Goal: Task Accomplishment & Management: Complete application form

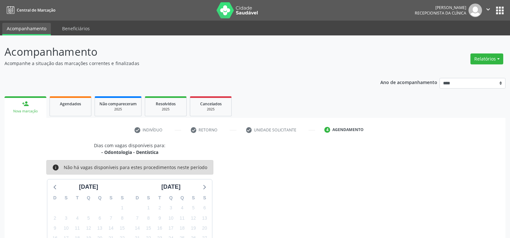
scroll to position [61, 0]
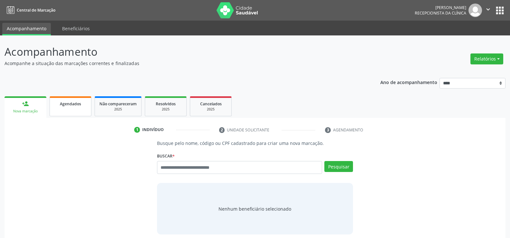
click at [62, 107] on link "Agendados" at bounding box center [71, 106] width 42 height 20
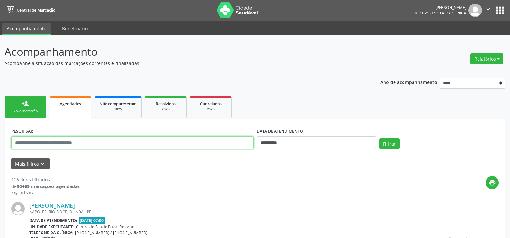
click at [65, 142] on input "text" at bounding box center [132, 142] width 242 height 13
type input "**********"
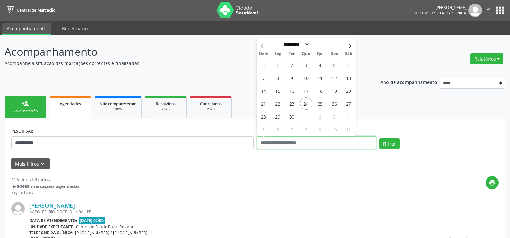
click at [379, 138] on button "Filtrar" at bounding box center [389, 143] width 20 height 11
click at [475, 60] on button "Relatórios" at bounding box center [486, 58] width 33 height 11
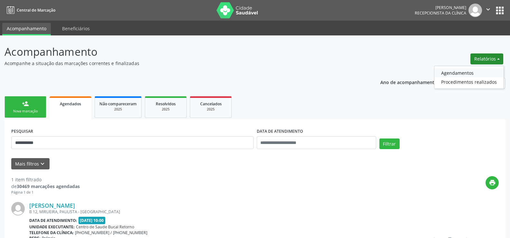
click at [466, 72] on link "Agendamentos" at bounding box center [468, 72] width 69 height 9
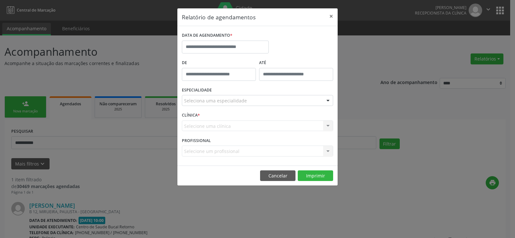
click at [234, 54] on div "DATA DE AGENDAMENTO *" at bounding box center [225, 44] width 90 height 27
click at [230, 42] on input "text" at bounding box center [225, 47] width 87 height 13
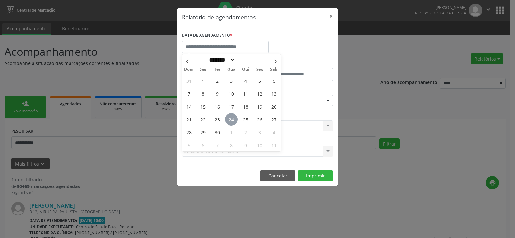
click at [233, 116] on span "24" at bounding box center [231, 119] width 13 height 13
type input "**********"
click at [233, 116] on span "24" at bounding box center [231, 119] width 13 height 13
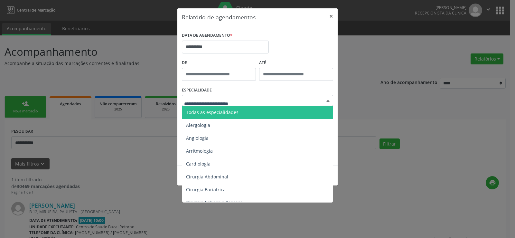
click at [233, 112] on span "Todas as especialidades" at bounding box center [212, 112] width 52 height 6
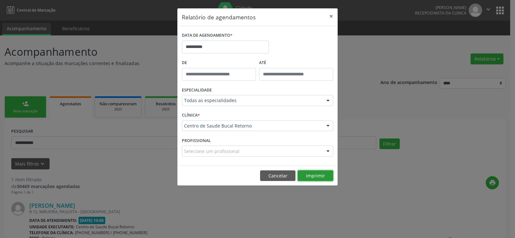
click at [320, 178] on button "Imprimir" at bounding box center [314, 175] width 35 height 11
click at [213, 47] on input "**********" at bounding box center [225, 47] width 87 height 13
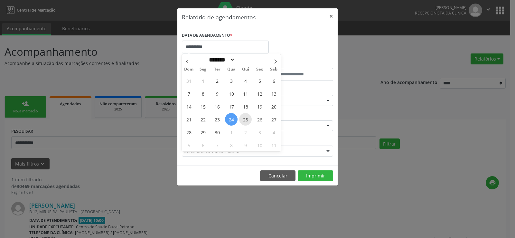
click at [243, 117] on span "25" at bounding box center [245, 119] width 13 height 13
type input "**********"
click at [243, 117] on span "25" at bounding box center [245, 119] width 13 height 13
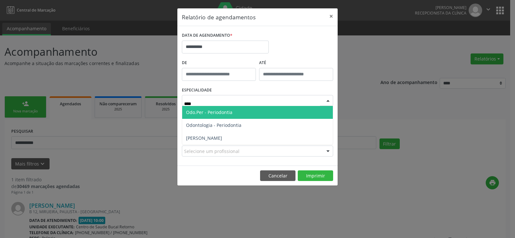
type input "*****"
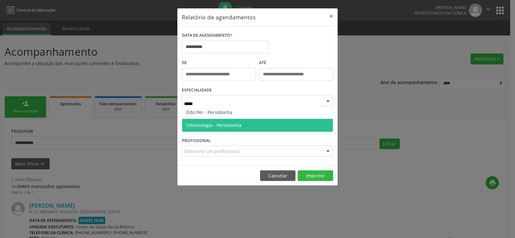
click at [231, 124] on span "Odontologia - Periodontia" at bounding box center [213, 125] width 55 height 6
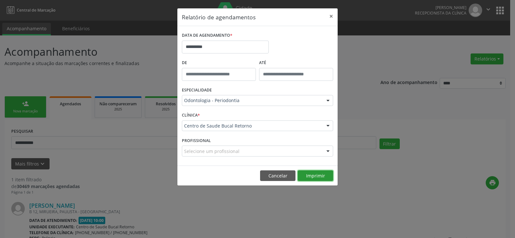
click at [308, 177] on button "Imprimir" at bounding box center [314, 175] width 35 height 11
click at [282, 174] on button "Cancelar" at bounding box center [277, 175] width 35 height 11
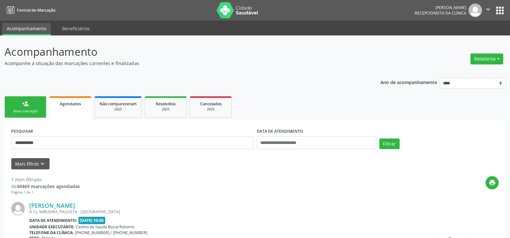
click at [15, 106] on link "person_add Nova marcação" at bounding box center [26, 107] width 42 height 22
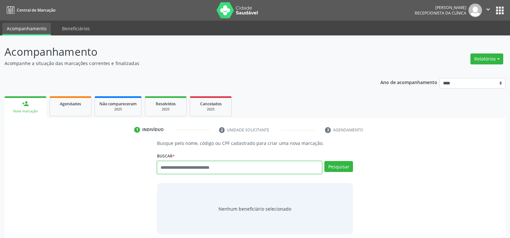
click at [251, 165] on input "text" at bounding box center [239, 167] width 165 height 13
type input "**********"
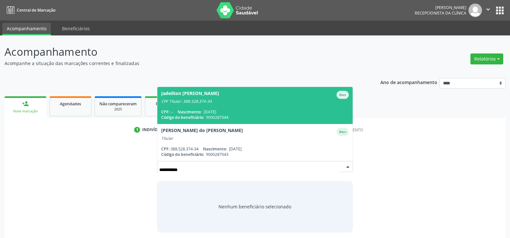
click at [221, 99] on div "CPF Titular: 388.528.374-34" at bounding box center [254, 101] width 187 height 5
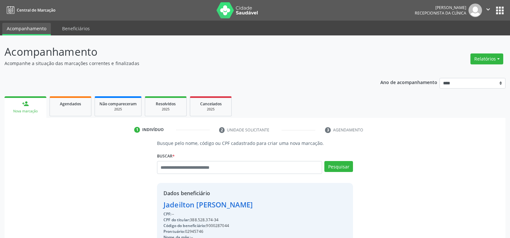
drag, startPoint x: 163, startPoint y: 204, endPoint x: 259, endPoint y: 204, distance: 96.2
copy div "Jadeilton Mariano da Silva"
click at [61, 107] on link "Agendados" at bounding box center [71, 106] width 42 height 20
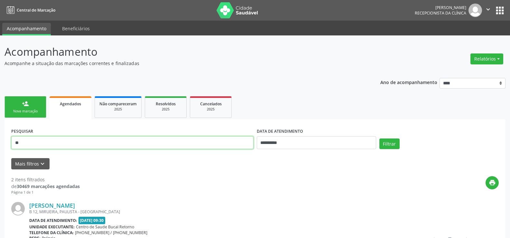
type input "*"
paste input "**********"
type input "**********"
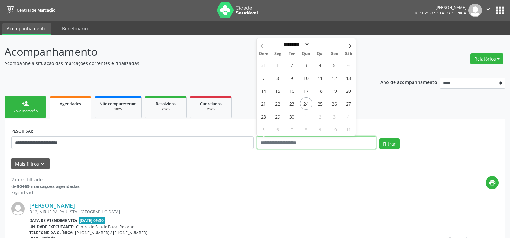
click at [379, 138] on button "Filtrar" at bounding box center [389, 143] width 20 height 11
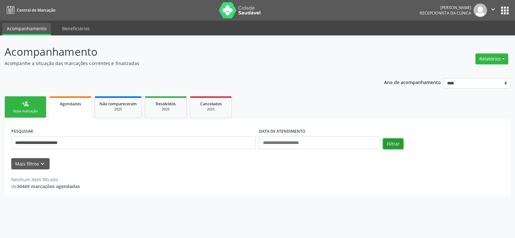
click at [391, 147] on button "Filtrar" at bounding box center [393, 143] width 20 height 11
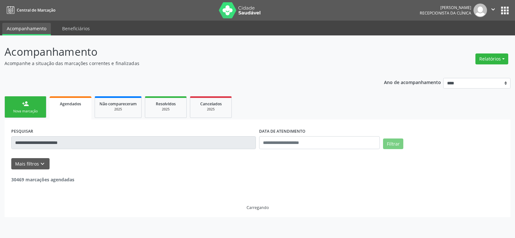
click at [391, 147] on button "Filtrar" at bounding box center [393, 143] width 20 height 11
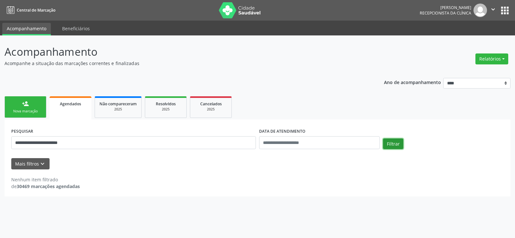
click at [397, 146] on button "Filtrar" at bounding box center [393, 143] width 20 height 11
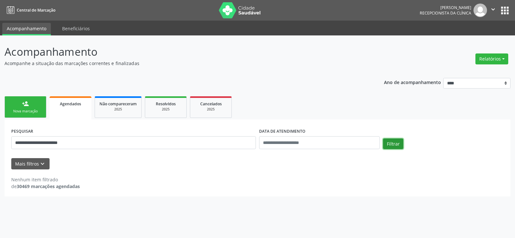
click at [397, 146] on button "Filtrar" at bounding box center [393, 143] width 20 height 11
click at [393, 142] on button "Filtrar" at bounding box center [393, 143] width 20 height 11
click at [393, 145] on button "Filtrar" at bounding box center [393, 143] width 20 height 11
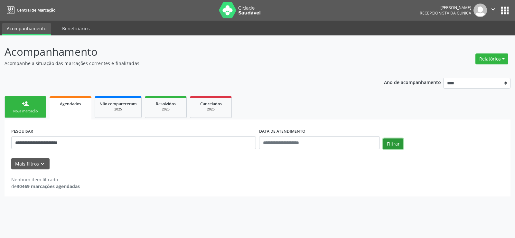
click at [393, 145] on button "Filtrar" at bounding box center [393, 143] width 20 height 11
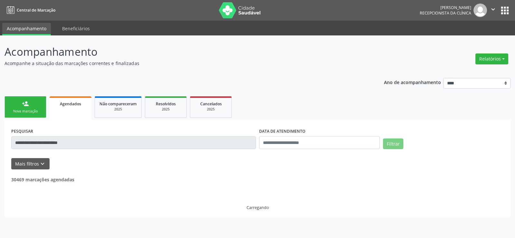
click at [393, 145] on button "Filtrar" at bounding box center [393, 143] width 20 height 11
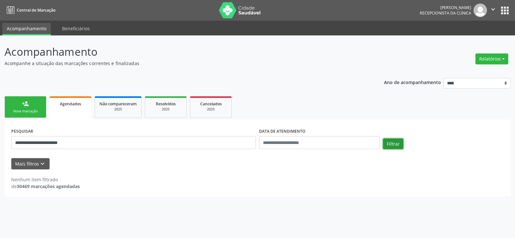
click at [393, 145] on button "Filtrar" at bounding box center [393, 143] width 20 height 11
click at [392, 138] on button "Filtrar" at bounding box center [393, 143] width 20 height 11
click at [391, 144] on button "Filtrar" at bounding box center [393, 143] width 20 height 11
click at [496, 55] on button "Relatórios" at bounding box center [491, 58] width 33 height 11
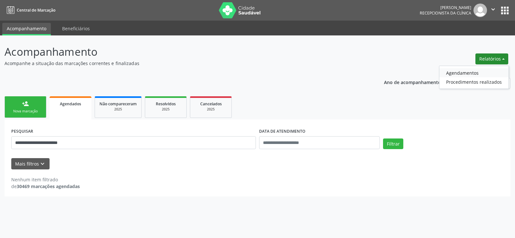
click at [475, 75] on link "Agendamentos" at bounding box center [473, 72] width 69 height 9
select select "*"
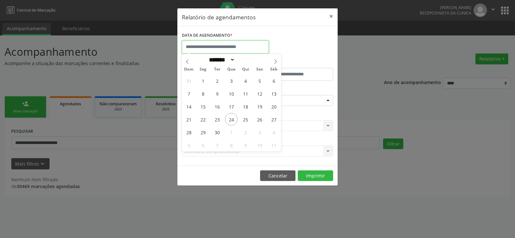
click at [209, 43] on input "text" at bounding box center [225, 47] width 87 height 13
click at [259, 142] on span "10" at bounding box center [259, 145] width 13 height 13
type input "**********"
click at [259, 142] on span "10" at bounding box center [259, 145] width 13 height 13
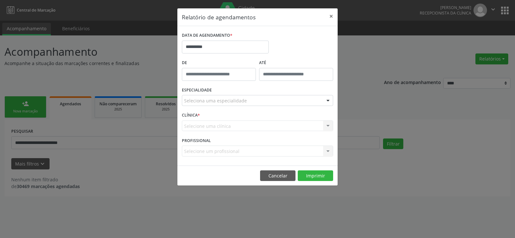
click at [259, 142] on div "PROFISSIONAL Selecione um profissional Nenhum resultado encontrado para: " " Nã…" at bounding box center [257, 147] width 154 height 25
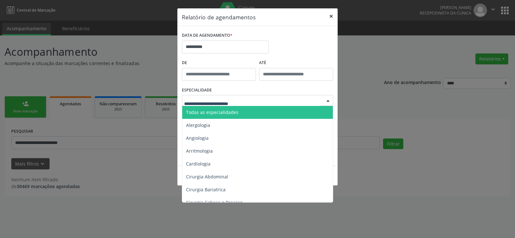
click at [329, 18] on button "×" at bounding box center [330, 16] width 13 height 16
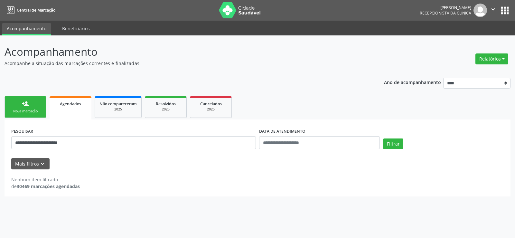
click at [39, 110] on div "Nova marcação" at bounding box center [25, 111] width 32 height 5
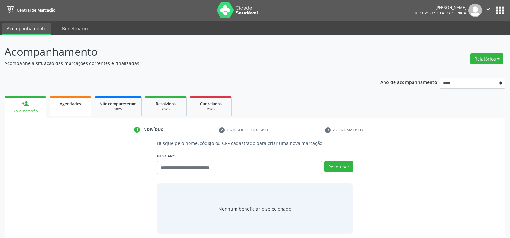
click at [88, 106] on link "Agendados" at bounding box center [71, 106] width 42 height 20
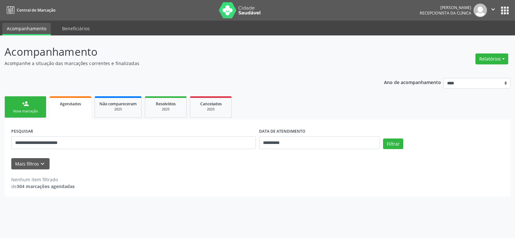
click at [10, 147] on div "**********" at bounding box center [134, 139] width 248 height 27
click at [84, 142] on input "**********" at bounding box center [133, 142] width 244 height 13
click at [0, 142] on div "**********" at bounding box center [257, 136] width 515 height 202
drag, startPoint x: 52, startPoint y: 148, endPoint x: 13, endPoint y: 148, distance: 39.2
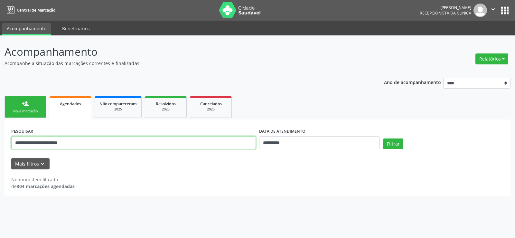
click at [13, 148] on input "**********" at bounding box center [133, 142] width 244 height 13
click at [39, 143] on input "*****" at bounding box center [133, 142] width 244 height 13
drag, startPoint x: 54, startPoint y: 142, endPoint x: 112, endPoint y: 142, distance: 57.9
click at [112, 142] on input "**********" at bounding box center [133, 142] width 244 height 13
type input "**********"
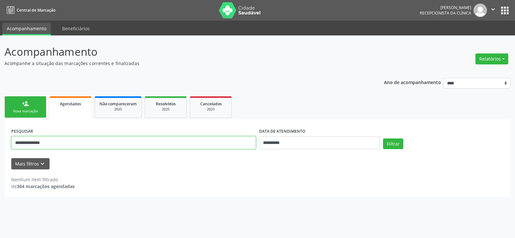
click at [383, 138] on button "Filtrar" at bounding box center [393, 143] width 20 height 11
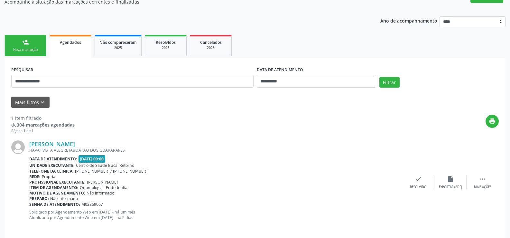
scroll to position [66, 0]
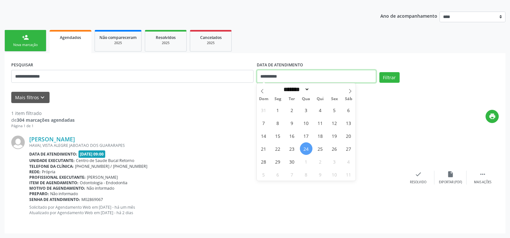
drag, startPoint x: 288, startPoint y: 77, endPoint x: 254, endPoint y: 84, distance: 34.5
click at [254, 84] on div "**********" at bounding box center [255, 73] width 490 height 27
click at [379, 72] on button "Filtrar" at bounding box center [389, 77] width 20 height 11
click at [393, 76] on button "Filtrar" at bounding box center [389, 77] width 20 height 11
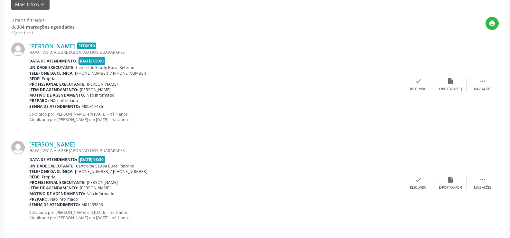
scroll to position [134, 0]
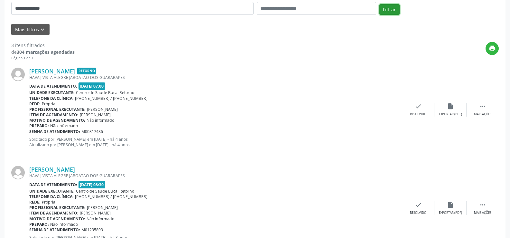
click at [395, 14] on button "Filtrar" at bounding box center [389, 9] width 20 height 11
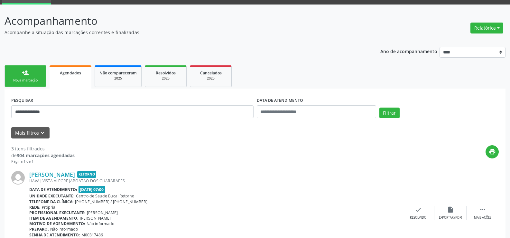
scroll to position [0, 0]
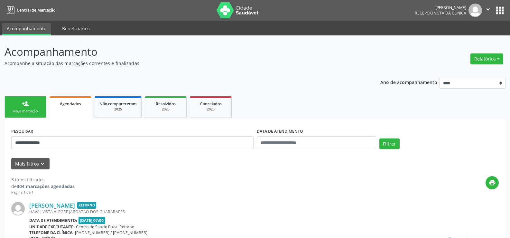
click at [26, 25] on link "Acompanhamento" at bounding box center [26, 29] width 49 height 13
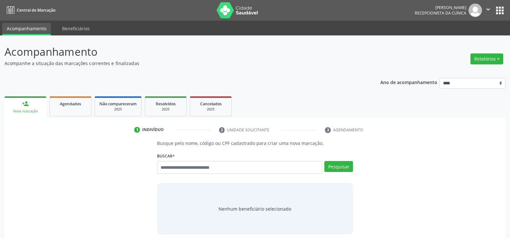
click at [164, 167] on input "text" at bounding box center [239, 167] width 165 height 13
type input "**********"
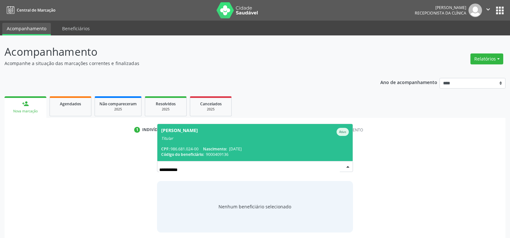
click at [203, 155] on span "Código do beneficiário:" at bounding box center [182, 153] width 43 height 5
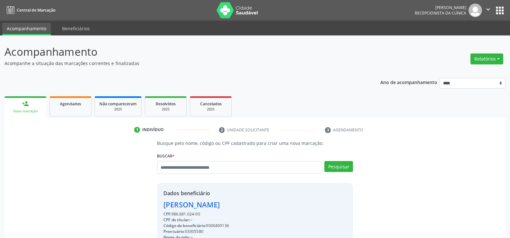
drag, startPoint x: 203, startPoint y: 213, endPoint x: 141, endPoint y: 203, distance: 62.9
click at [141, 203] on div "Busque pelo nome, código ou CPF cadastrado para criar uma nova marcação. Buscar…" at bounding box center [255, 223] width 492 height 167
copy div "Braulio Ferreira de Carvalho CPF: 986.681.024-00"
click at [174, 167] on input "text" at bounding box center [239, 167] width 165 height 13
type input "**********"
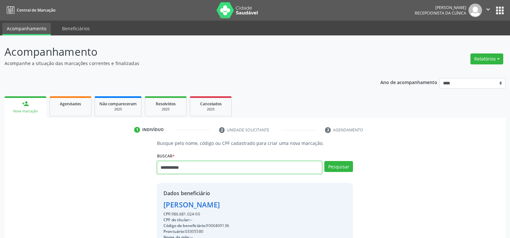
type input "**********"
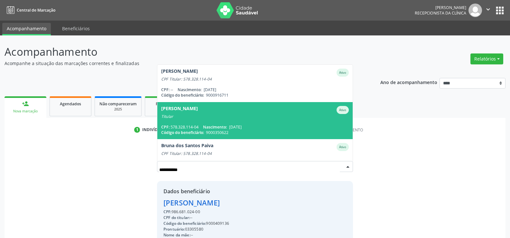
click at [183, 122] on span "Augusto Evaristo de Paiva Neto Ativo Titular CPF: 578.328.114-04 Nascimento: 06…" at bounding box center [254, 120] width 195 height 37
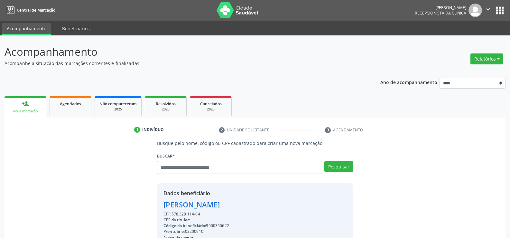
drag, startPoint x: 202, startPoint y: 213, endPoint x: 151, endPoint y: 204, distance: 52.2
click at [151, 204] on div "Busque pelo nome, código ou CPF cadastrado para criar uma nova marcação. Buscar…" at bounding box center [255, 223] width 492 height 167
copy div "Augusto Evaristo de Paiva Neto CPF: 578.328.114-04"
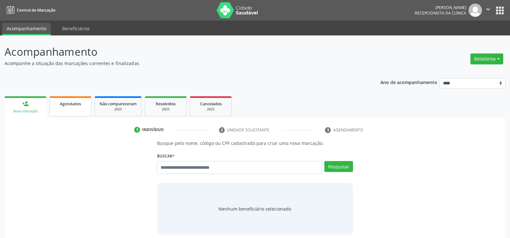
click at [74, 101] on span "Agendados" at bounding box center [70, 103] width 21 height 5
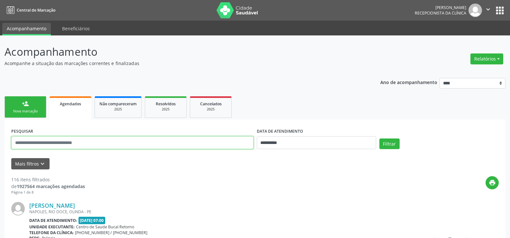
click at [59, 145] on input "text" at bounding box center [132, 142] width 242 height 13
type input "**********"
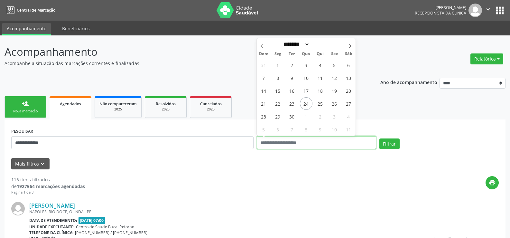
click at [379, 138] on button "Filtrar" at bounding box center [389, 143] width 20 height 11
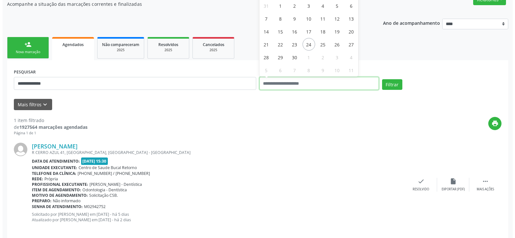
scroll to position [66, 0]
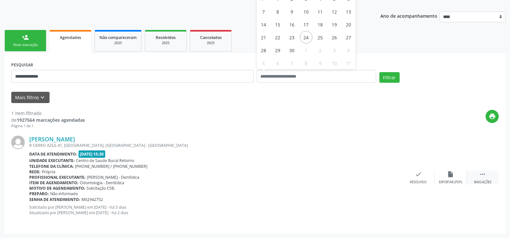
click at [486, 173] on icon "" at bounding box center [482, 173] width 7 height 7
click at [421, 178] on div "cancel Cancelar" at bounding box center [418, 177] width 32 height 14
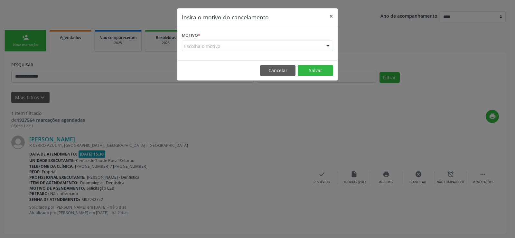
click at [191, 47] on div "Escolha o motivo" at bounding box center [257, 46] width 151 height 11
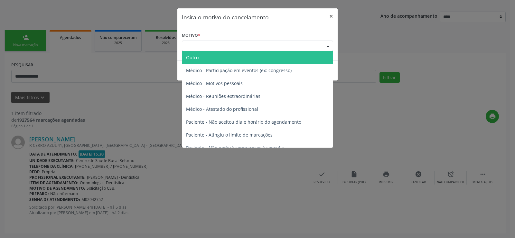
click at [192, 55] on span "Outro" at bounding box center [192, 57] width 13 height 6
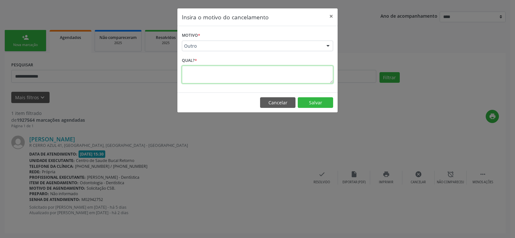
click at [198, 83] on textarea at bounding box center [257, 75] width 151 height 18
type textarea "**********"
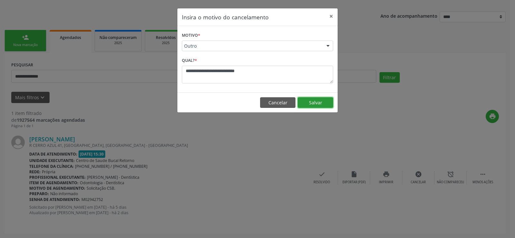
click at [313, 99] on button "Salvar" at bounding box center [314, 102] width 35 height 11
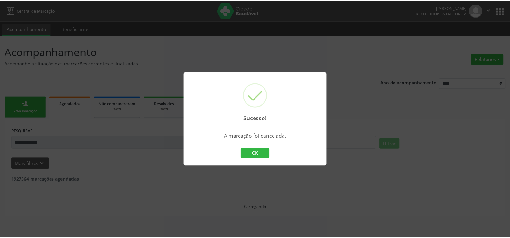
scroll to position [0, 0]
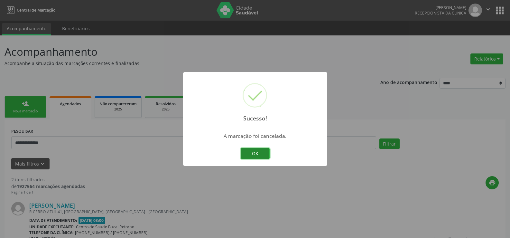
click at [247, 155] on button "OK" at bounding box center [255, 153] width 29 height 11
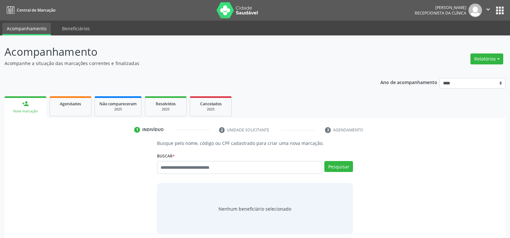
click at [168, 166] on input "text" at bounding box center [239, 167] width 165 height 13
type input "**********"
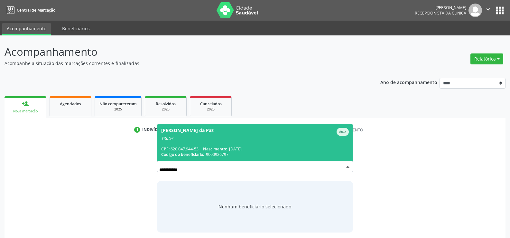
click at [168, 152] on span "Código do beneficiário:" at bounding box center [182, 153] width 43 height 5
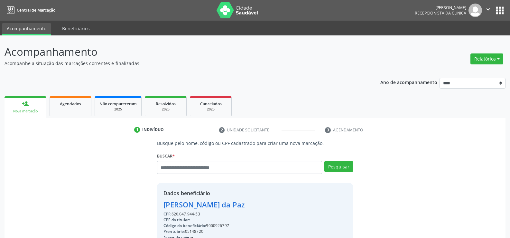
drag, startPoint x: 201, startPoint y: 213, endPoint x: 152, endPoint y: 205, distance: 49.2
click at [152, 205] on div "Busque pelo nome, código ou CPF cadastrado para criar uma nova marcação. Buscar…" at bounding box center [254, 223] width 205 height 167
copy div "Jose Luciano Cavalcante da Paz CPF: 620.047.944-53"
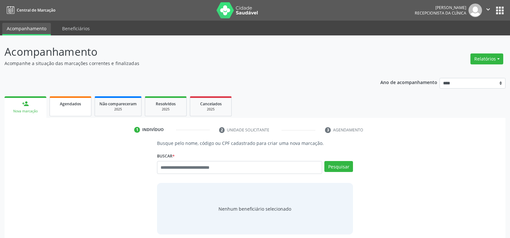
click at [63, 105] on span "Agendados" at bounding box center [70, 103] width 21 height 5
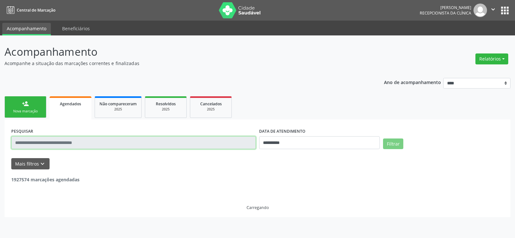
click at [66, 140] on input "text" at bounding box center [133, 142] width 244 height 13
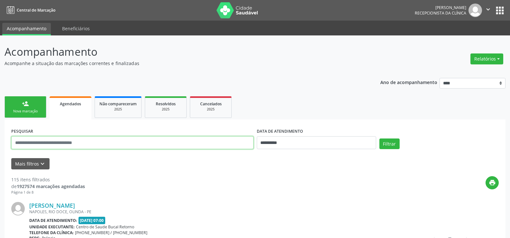
click at [65, 145] on input "text" at bounding box center [132, 142] width 242 height 13
type input "**********"
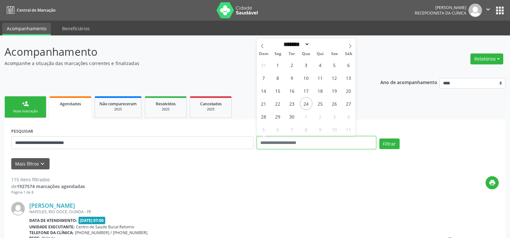
click at [379, 138] on button "Filtrar" at bounding box center [389, 143] width 20 height 11
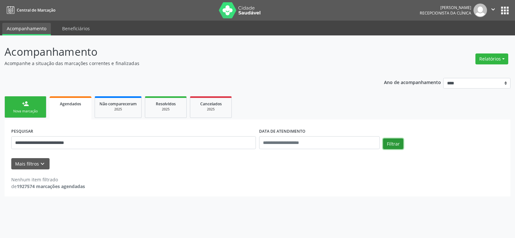
click at [397, 143] on button "Filtrar" at bounding box center [393, 143] width 20 height 11
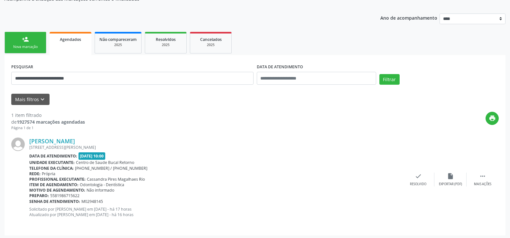
scroll to position [66, 0]
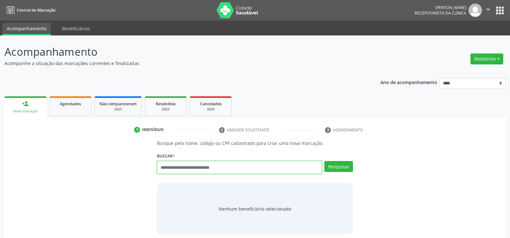
click at [169, 165] on input "text" at bounding box center [239, 167] width 165 height 13
type input "*"
click at [61, 104] on span "Agendados" at bounding box center [70, 103] width 21 height 5
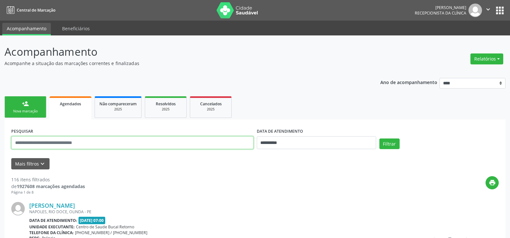
click at [66, 143] on input "text" at bounding box center [132, 142] width 242 height 13
type input "**********"
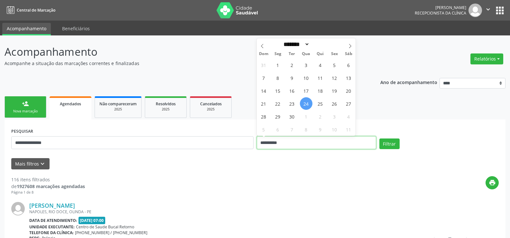
drag, startPoint x: 292, startPoint y: 144, endPoint x: 251, endPoint y: 145, distance: 41.8
click at [251, 145] on div "**********" at bounding box center [255, 139] width 490 height 27
click at [379, 138] on button "Filtrar" at bounding box center [389, 143] width 20 height 11
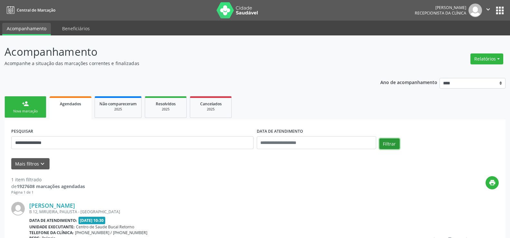
click at [388, 146] on button "Filtrar" at bounding box center [389, 143] width 20 height 11
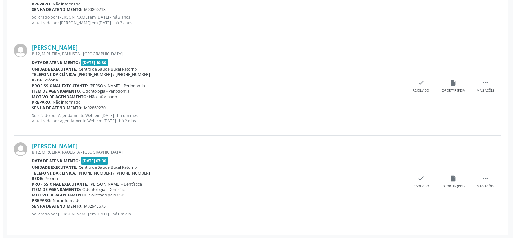
scroll to position [552, 0]
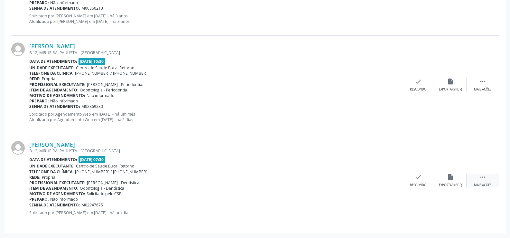
click at [479, 177] on icon "" at bounding box center [482, 176] width 7 height 7
click at [420, 179] on icon "cancel" at bounding box center [418, 176] width 7 height 7
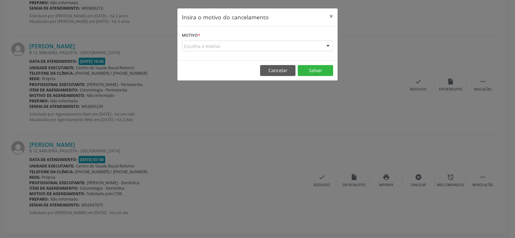
click at [198, 46] on div "Escolha o motivo" at bounding box center [257, 46] width 151 height 11
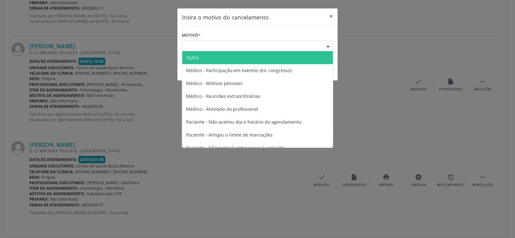
click at [199, 57] on span "Outro" at bounding box center [257, 57] width 151 height 13
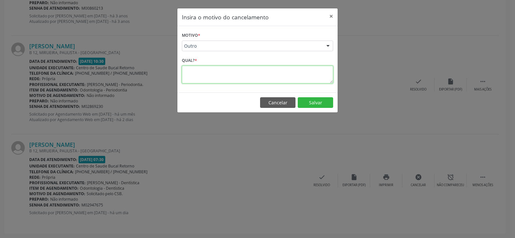
click at [197, 72] on textarea at bounding box center [257, 75] width 151 height 18
type textarea "**********"
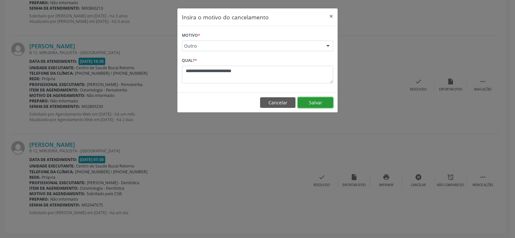
click at [305, 105] on button "Salvar" at bounding box center [314, 102] width 35 height 11
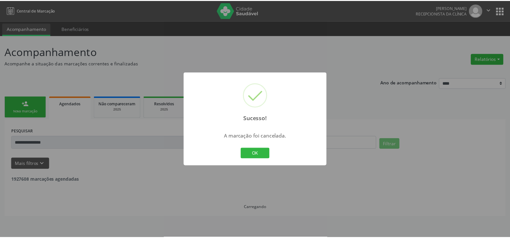
scroll to position [0, 0]
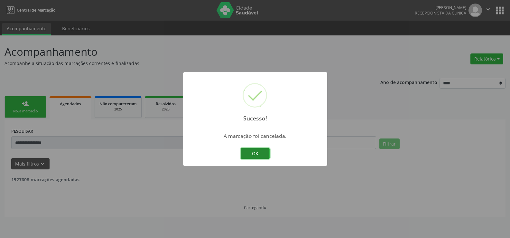
click at [258, 149] on button "OK" at bounding box center [255, 153] width 29 height 11
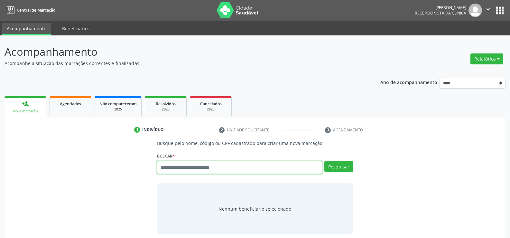
click at [222, 165] on input "text" at bounding box center [239, 167] width 165 height 13
type input "**********"
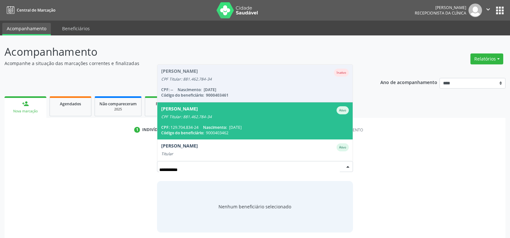
scroll to position [15, 0]
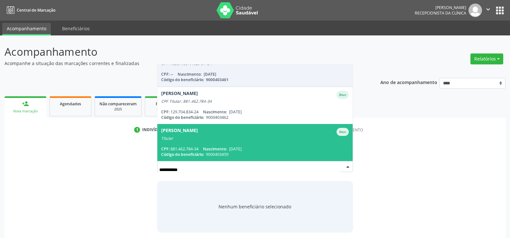
click at [212, 138] on div "Titular" at bounding box center [254, 138] width 187 height 5
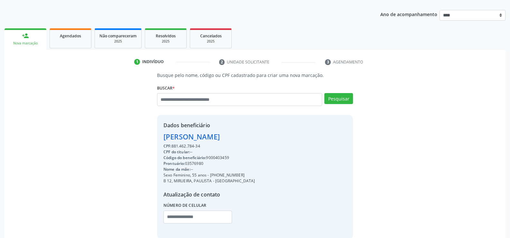
scroll to position [102, 0]
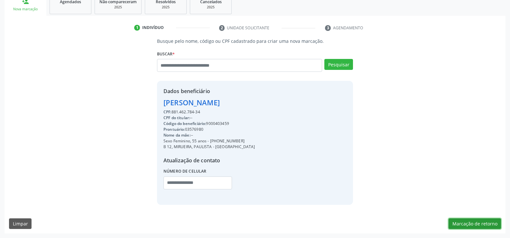
click at [454, 223] on button "Marcação de retorno" at bounding box center [474, 223] width 52 height 11
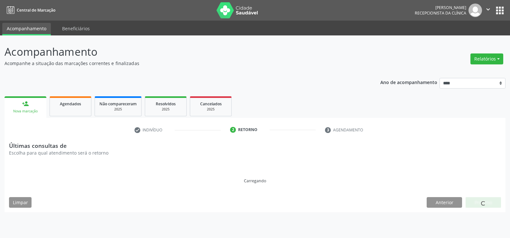
scroll to position [0, 0]
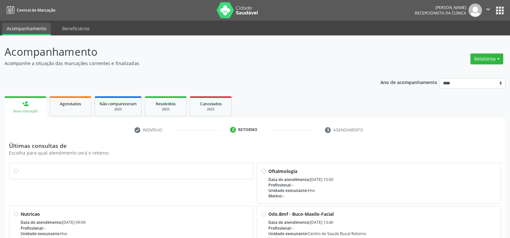
click at [21, 168] on label at bounding box center [135, 168] width 228 height 0
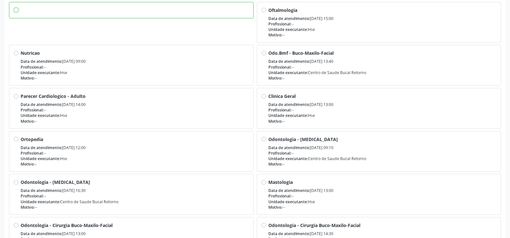
scroll to position [216, 0]
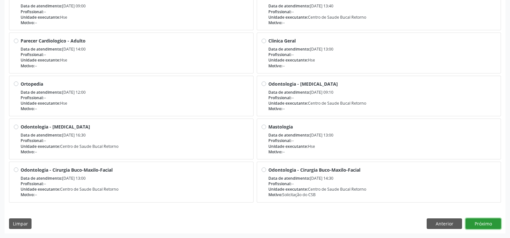
click at [488, 225] on button "Próximo" at bounding box center [482, 223] width 35 height 11
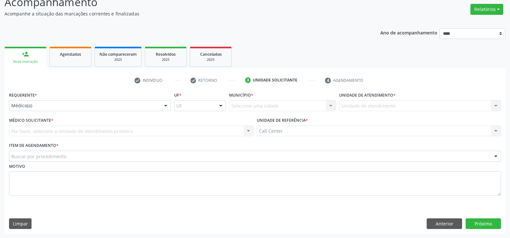
scroll to position [50, 0]
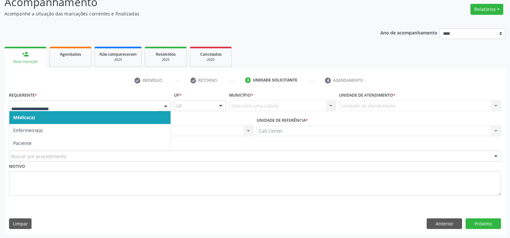
click at [22, 110] on div at bounding box center [90, 105] width 162 height 11
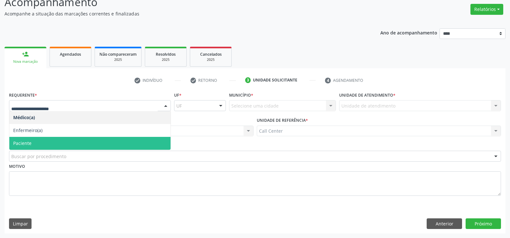
click at [23, 142] on span "Paciente" at bounding box center [22, 143] width 18 height 6
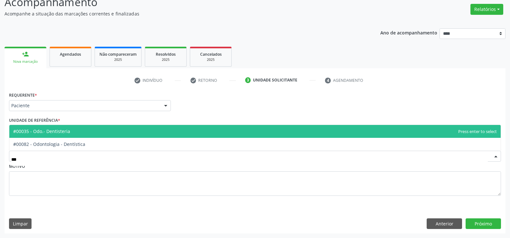
type input "****"
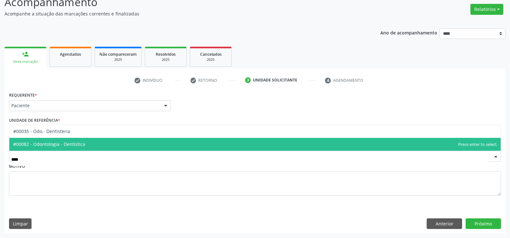
click at [64, 146] on span "#00082 - Odontologia - Dentística" at bounding box center [49, 144] width 72 height 6
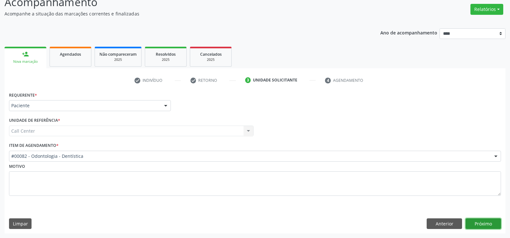
click at [481, 225] on button "Próximo" at bounding box center [482, 223] width 35 height 11
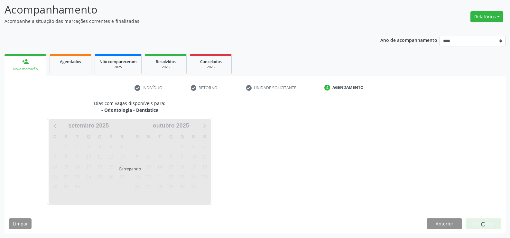
scroll to position [42, 0]
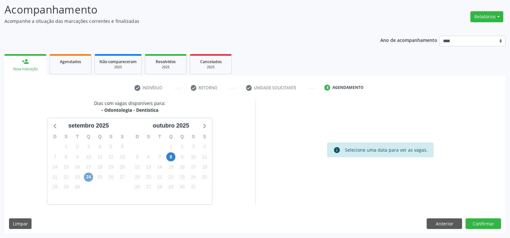
click at [88, 177] on span "24" at bounding box center [88, 176] width 9 height 9
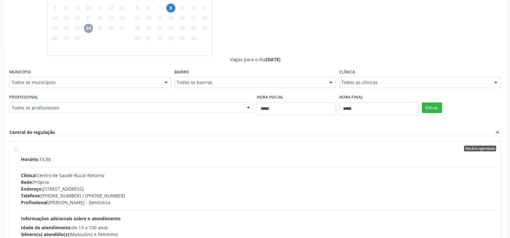
scroll to position [175, 0]
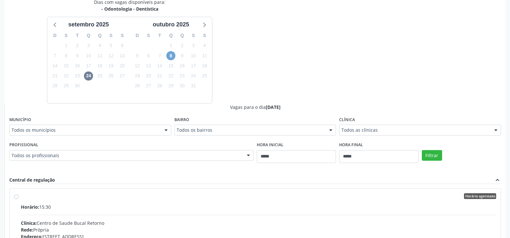
click at [170, 57] on span "8" at bounding box center [170, 55] width 9 height 9
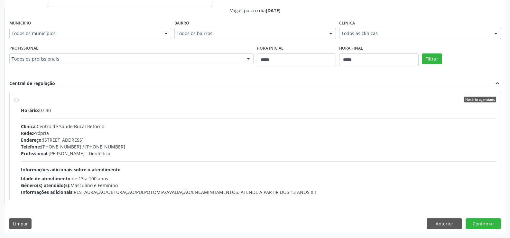
scroll to position [143, 0]
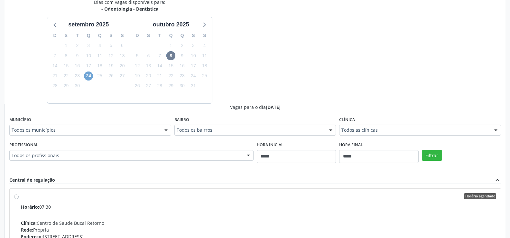
click at [88, 77] on span "24" at bounding box center [88, 75] width 9 height 9
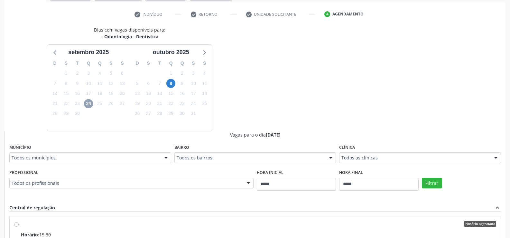
scroll to position [111, 0]
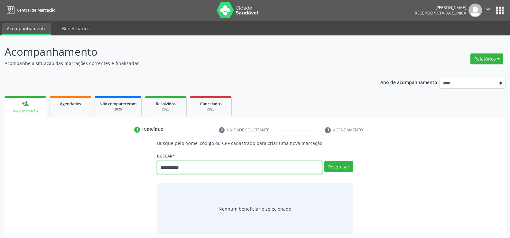
type input "**********"
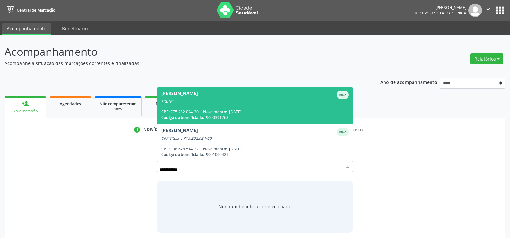
click at [190, 103] on div "Titular" at bounding box center [254, 101] width 187 height 5
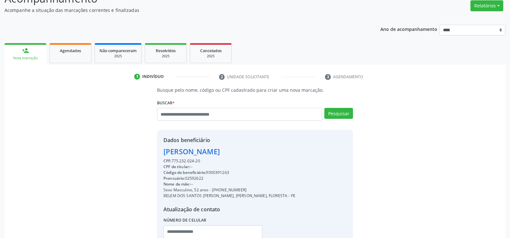
scroll to position [102, 0]
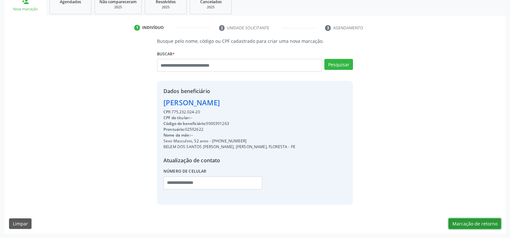
click at [460, 227] on button "Marcação de retorno" at bounding box center [474, 223] width 52 height 11
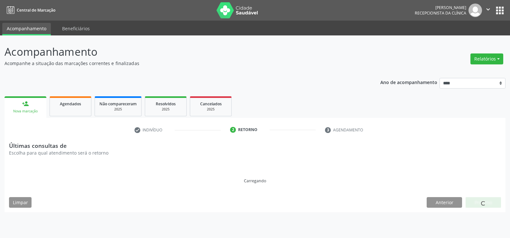
scroll to position [0, 0]
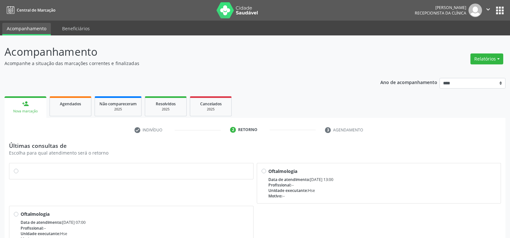
click at [19, 171] on div at bounding box center [131, 171] width 235 height 7
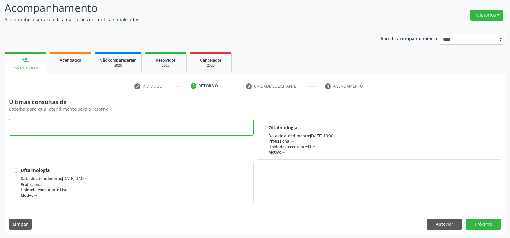
scroll to position [44, 0]
click at [485, 226] on button "Próximo" at bounding box center [482, 223] width 35 height 11
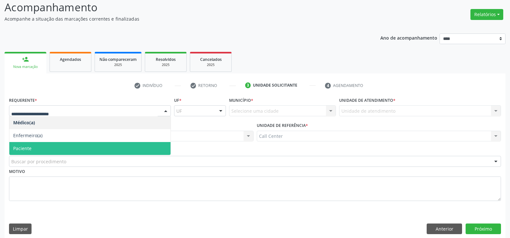
click at [46, 150] on span "Paciente" at bounding box center [89, 148] width 161 height 13
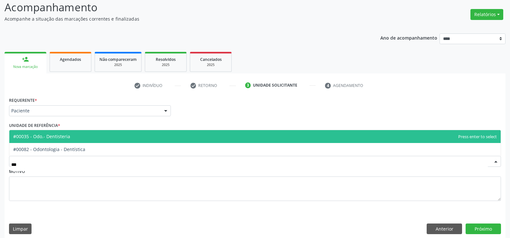
type input "****"
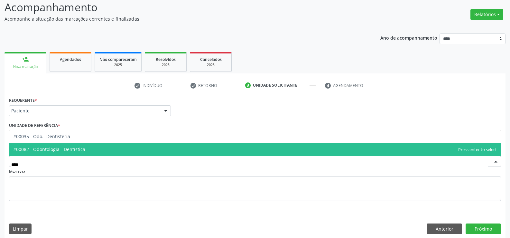
click at [59, 151] on span "#00082 - Odontologia - Dentística" at bounding box center [49, 149] width 72 height 6
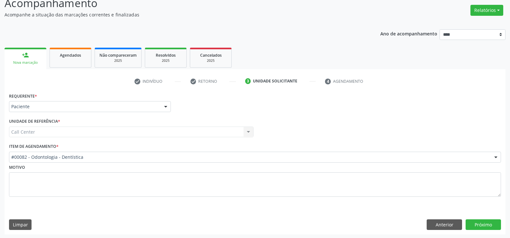
scroll to position [50, 0]
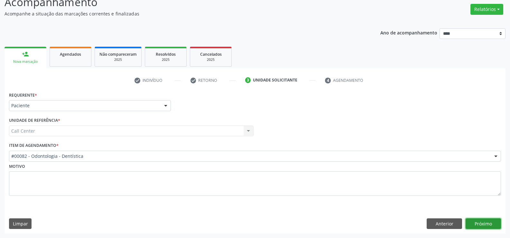
click at [467, 222] on button "Próximo" at bounding box center [482, 223] width 35 height 11
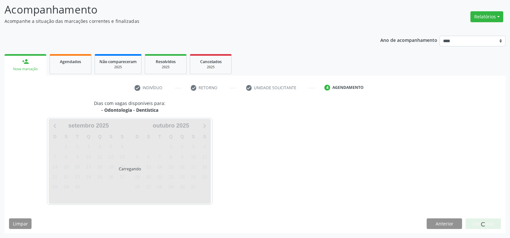
scroll to position [42, 0]
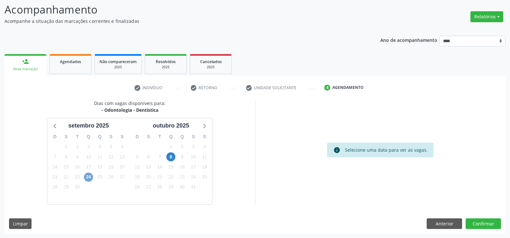
click at [89, 178] on span "24" at bounding box center [88, 176] width 9 height 9
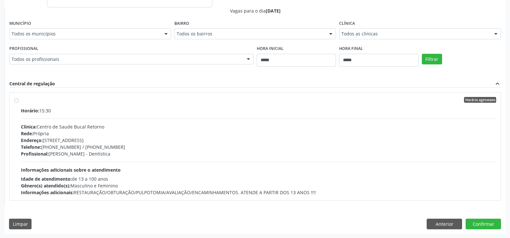
scroll to position [240, 0]
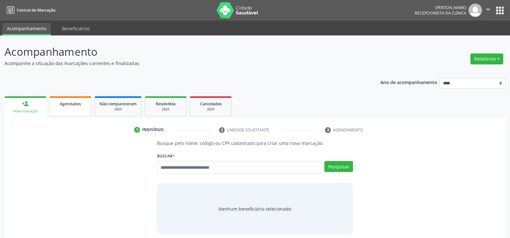
click at [80, 111] on link "Agendados" at bounding box center [71, 106] width 42 height 20
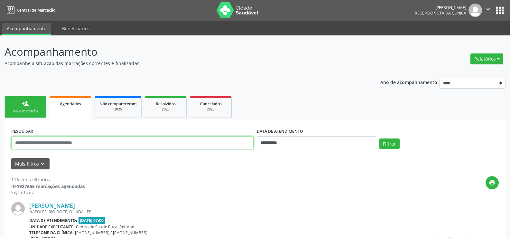
click at [76, 142] on input "text" at bounding box center [132, 142] width 242 height 13
type input "**********"
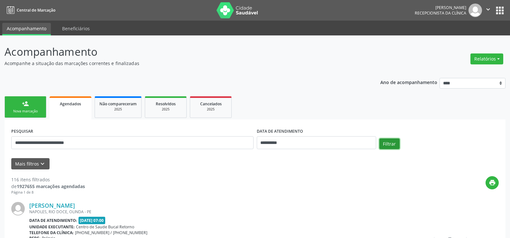
click at [385, 147] on button "Filtrar" at bounding box center [389, 143] width 20 height 11
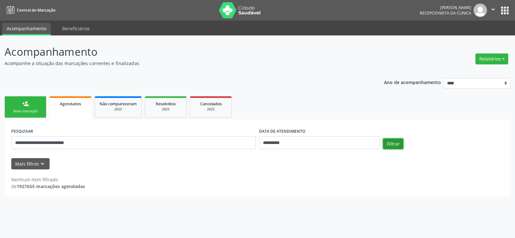
click at [389, 143] on button "Filtrar" at bounding box center [393, 143] width 20 height 11
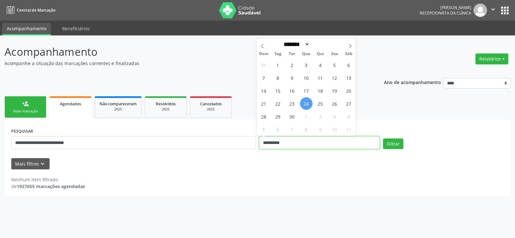
drag, startPoint x: 306, startPoint y: 143, endPoint x: 266, endPoint y: 144, distance: 40.2
click at [266, 144] on input "**********" at bounding box center [319, 142] width 121 height 13
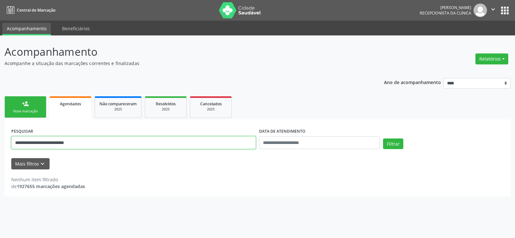
drag, startPoint x: 100, startPoint y: 141, endPoint x: 0, endPoint y: 143, distance: 100.0
click at [0, 143] on div "**********" at bounding box center [257, 136] width 515 height 202
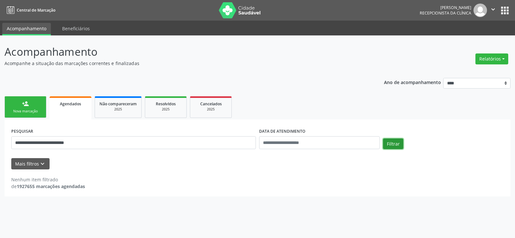
click at [399, 144] on button "Filtrar" at bounding box center [393, 143] width 20 height 11
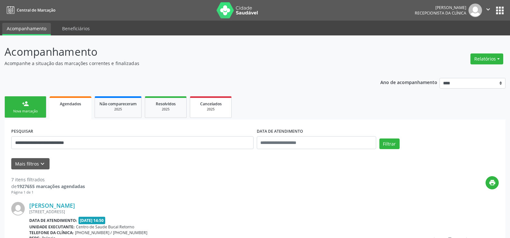
click at [213, 108] on div "2025" at bounding box center [211, 109] width 32 height 5
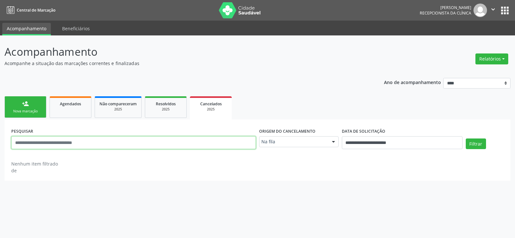
click at [76, 149] on input "text" at bounding box center [133, 142] width 244 height 13
click at [76, 144] on input "text" at bounding box center [133, 142] width 244 height 13
paste input "**********"
type input "**********"
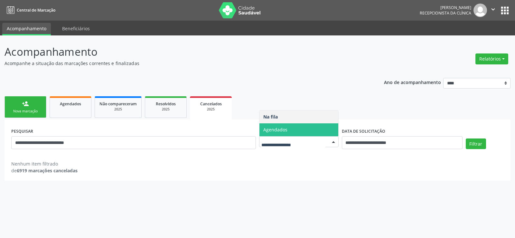
click at [277, 130] on span "Agendados" at bounding box center [275, 129] width 24 height 6
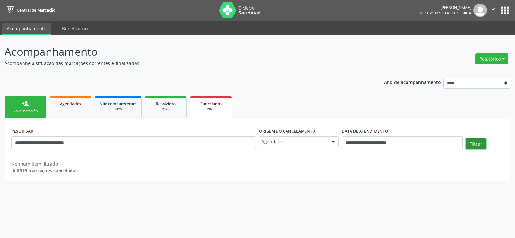
click at [472, 144] on button "Filtrar" at bounding box center [475, 143] width 20 height 11
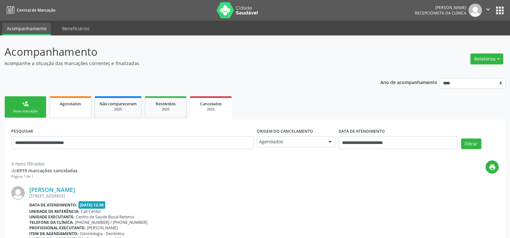
click at [86, 114] on link "Agendados" at bounding box center [71, 107] width 42 height 22
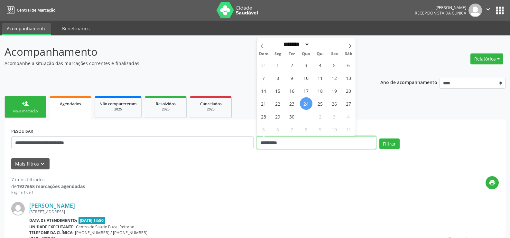
click at [274, 143] on input "**********" at bounding box center [316, 142] width 119 height 13
drag, startPoint x: 288, startPoint y: 142, endPoint x: 223, endPoint y: 148, distance: 65.2
click at [223, 148] on div "**********" at bounding box center [255, 139] width 490 height 27
click at [277, 118] on span "29" at bounding box center [277, 116] width 13 height 13
type input "**********"
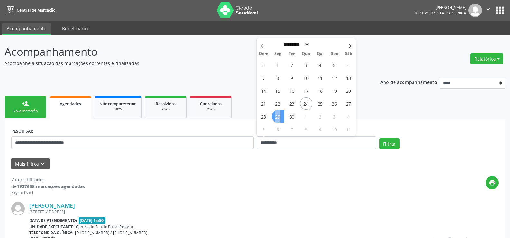
click at [277, 118] on span "29" at bounding box center [277, 116] width 13 height 13
click at [388, 144] on button "Filtrar" at bounding box center [389, 143] width 20 height 11
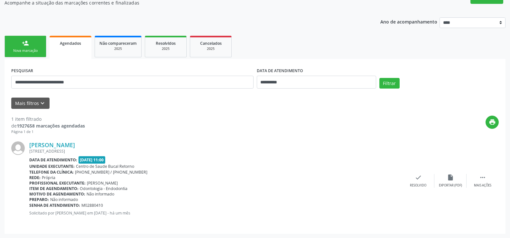
scroll to position [61, 0]
click at [170, 42] on span "Resolvidos" at bounding box center [166, 42] width 20 height 5
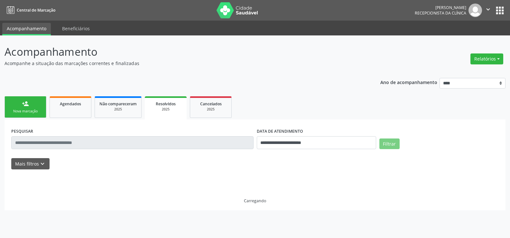
scroll to position [0, 0]
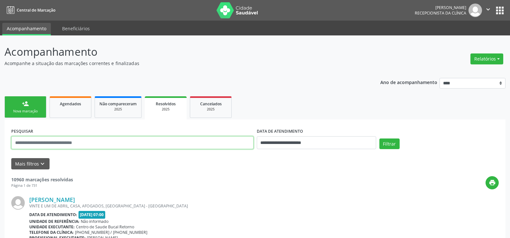
click at [58, 142] on input "text" at bounding box center [132, 142] width 242 height 13
paste input "**********"
type input "**********"
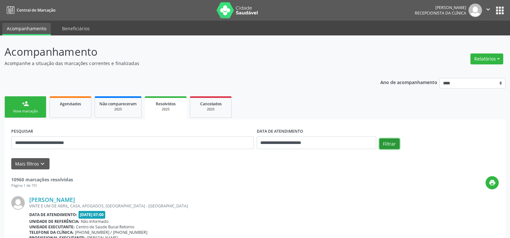
click at [391, 144] on button "Filtrar" at bounding box center [389, 143] width 20 height 11
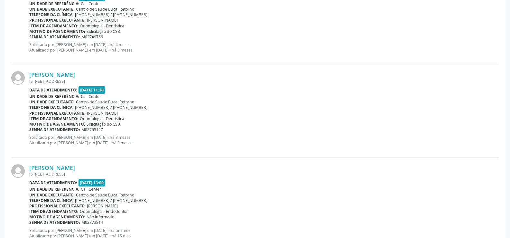
scroll to position [432, 0]
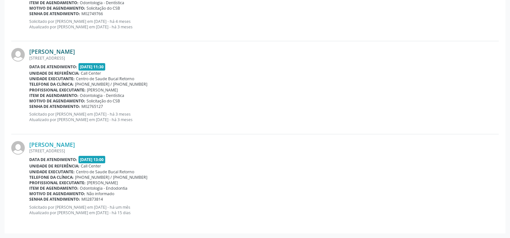
click at [65, 50] on link "Alexandre Jose Barbosa de Lima" at bounding box center [52, 51] width 46 height 7
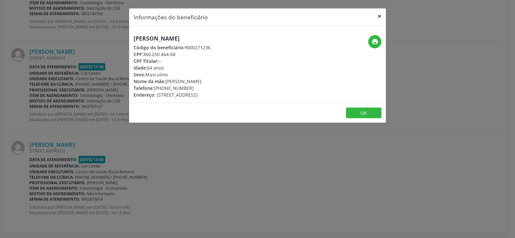
click at [379, 17] on button "×" at bounding box center [379, 16] width 13 height 16
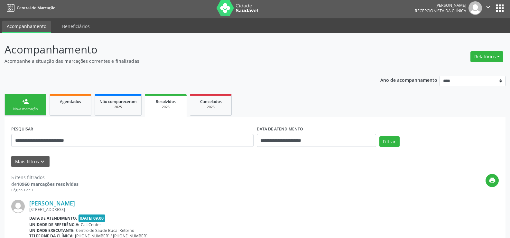
scroll to position [0, 0]
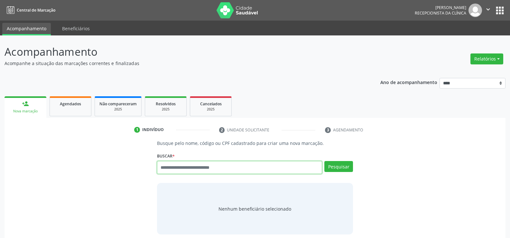
click at [168, 169] on input "text" at bounding box center [239, 167] width 165 height 13
type input "**********"
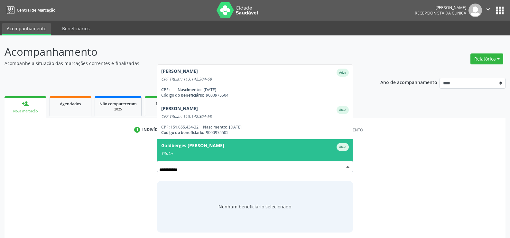
click at [185, 152] on div "Titular" at bounding box center [254, 153] width 187 height 5
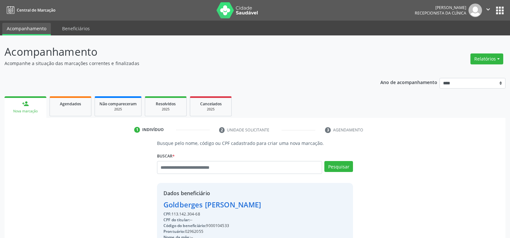
drag, startPoint x: 203, startPoint y: 213, endPoint x: 151, endPoint y: 202, distance: 53.2
click at [151, 202] on div "Busque pelo nome, código ou CPF cadastrado para criar uma nova marcação. [GEOGR…" at bounding box center [255, 223] width 492 height 167
copy div "Goldberges [PERSON_NAME] CPF: 113.142.304-68"
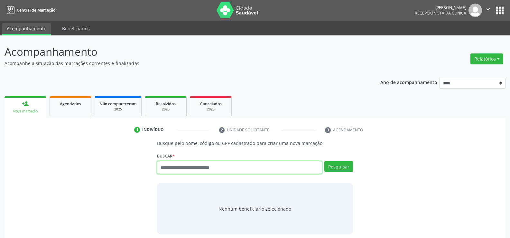
click at [172, 167] on input "text" at bounding box center [239, 167] width 165 height 13
type input "**********"
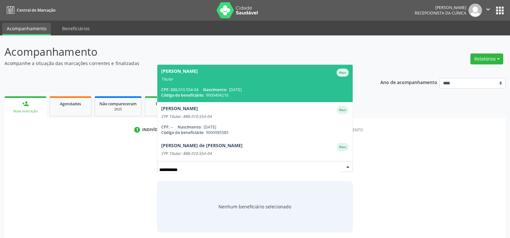
click at [216, 90] on span "Nascimento:" at bounding box center [215, 89] width 24 height 5
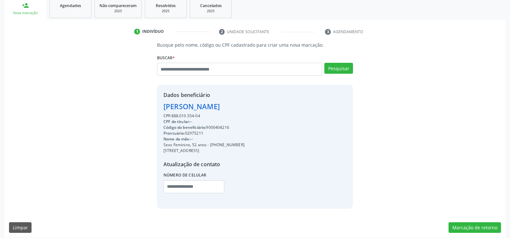
scroll to position [102, 0]
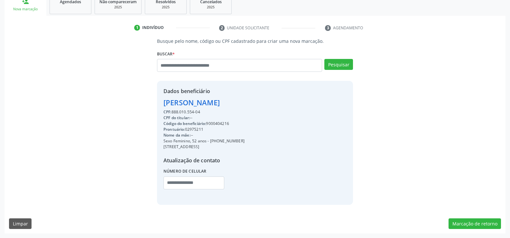
drag, startPoint x: 164, startPoint y: 103, endPoint x: 224, endPoint y: 113, distance: 60.6
click at [224, 113] on div "Dados beneficiário [PERSON_NAME] CPF: 888.010.554-04 CPF do titular: -- Código …" at bounding box center [203, 142] width 81 height 111
copy div "[PERSON_NAME] CPF: 888.010.554-04"
click at [176, 71] on input "text" at bounding box center [239, 65] width 165 height 13
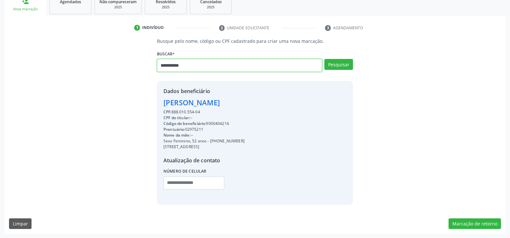
type input "**********"
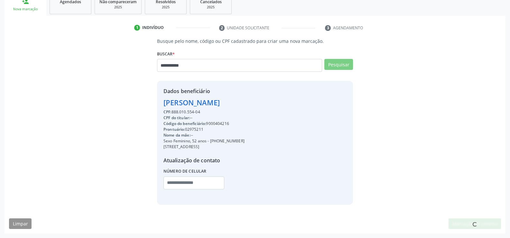
scroll to position [100, 0]
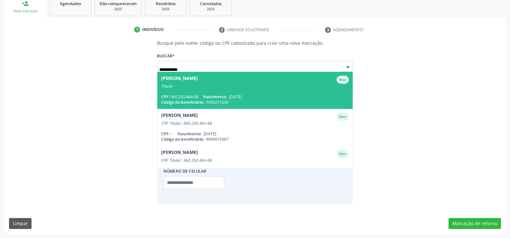
click at [238, 91] on span "[PERSON_NAME] Ativo Titular CPF: 360.250.464-68 Nascimento: [DATE] Código do be…" at bounding box center [254, 90] width 195 height 37
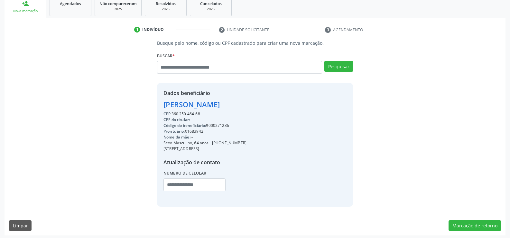
drag, startPoint x: 164, startPoint y: 105, endPoint x: 279, endPoint y: 104, distance: 114.5
click at [279, 104] on div "Dados beneficiário [PERSON_NAME] CPF: 360.250.464-68 CPF do titular: -- Código …" at bounding box center [255, 144] width 196 height 123
copy div "[PERSON_NAME]"
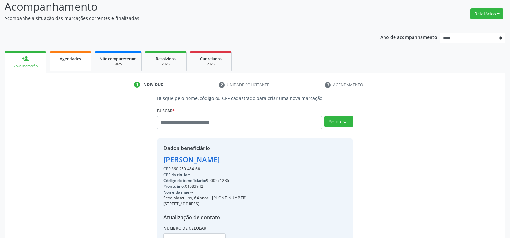
scroll to position [36, 0]
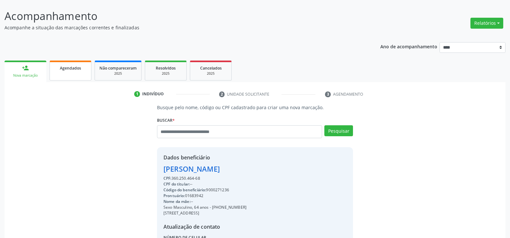
click at [68, 69] on span "Agendados" at bounding box center [70, 67] width 21 height 5
select select "*"
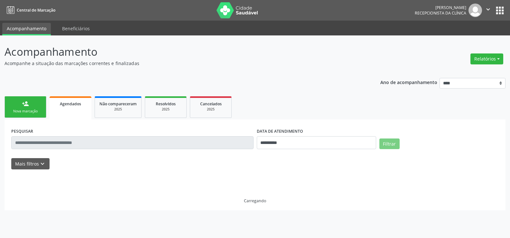
scroll to position [0, 0]
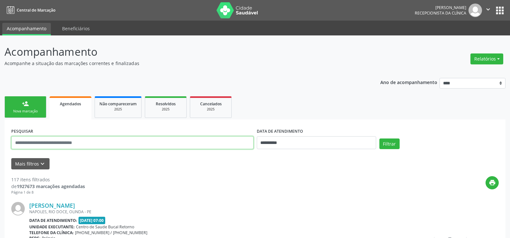
click at [60, 143] on input "text" at bounding box center [132, 142] width 242 height 13
paste input "**********"
type input "**********"
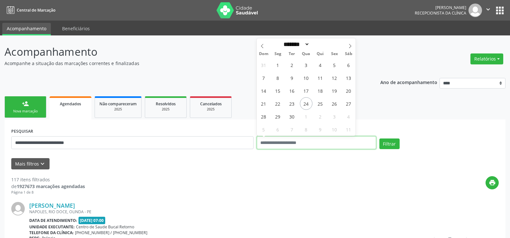
click at [379, 138] on button "Filtrar" at bounding box center [389, 143] width 20 height 11
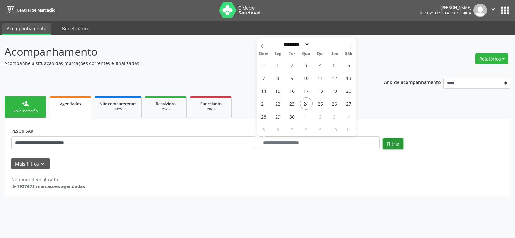
click at [398, 143] on button "Filtrar" at bounding box center [393, 143] width 20 height 11
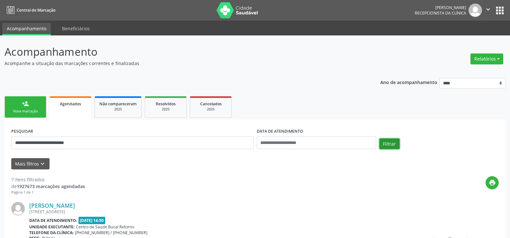
click at [398, 143] on button "Filtrar" at bounding box center [389, 143] width 20 height 11
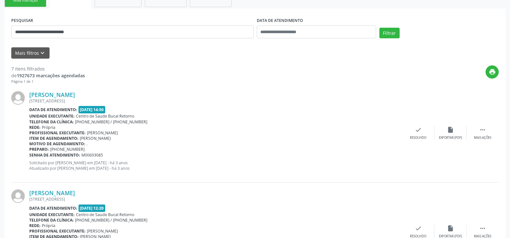
scroll to position [7, 0]
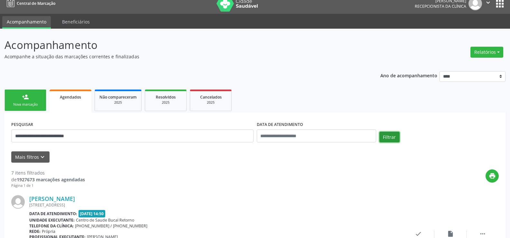
click at [389, 132] on button "Filtrar" at bounding box center [389, 137] width 20 height 11
click at [27, 97] on div "person_add" at bounding box center [25, 96] width 7 height 7
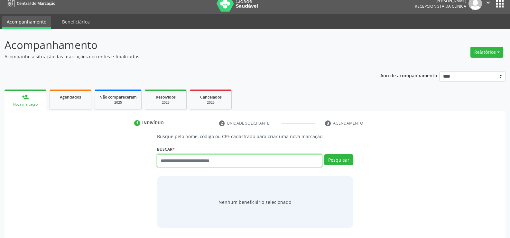
click at [183, 163] on input "text" at bounding box center [239, 160] width 165 height 13
paste input "**********"
type input "**********"
click at [334, 159] on button "Pesquisar" at bounding box center [338, 159] width 29 height 11
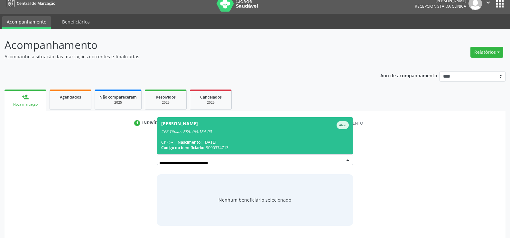
click at [255, 139] on div "CPF: -- Nascimento: [DATE]" at bounding box center [254, 141] width 187 height 5
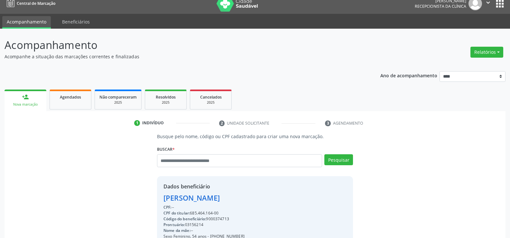
scroll to position [39, 0]
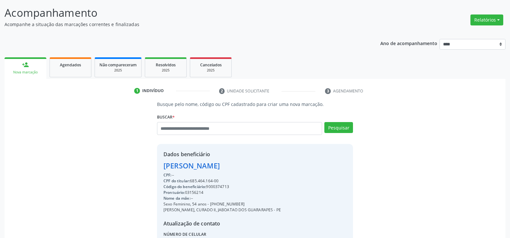
drag, startPoint x: 191, startPoint y: 183, endPoint x: 221, endPoint y: 181, distance: 29.3
click at [221, 181] on div "CPF do titular: 685.464.164-00" at bounding box center [221, 181] width 117 height 6
copy div "685.464.164-00"
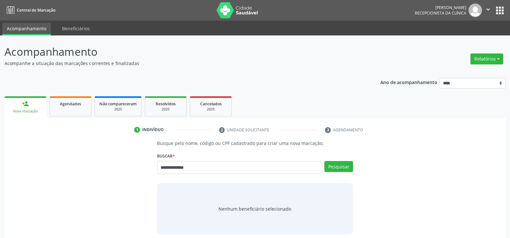
type input "**********"
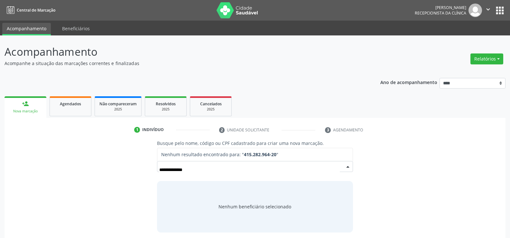
click at [184, 171] on input "**********" at bounding box center [249, 169] width 180 height 13
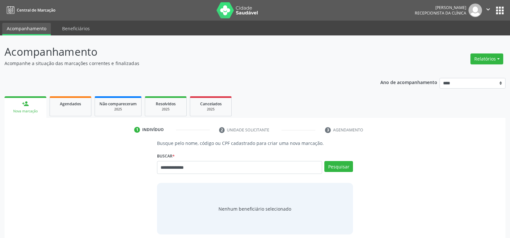
type input "**********"
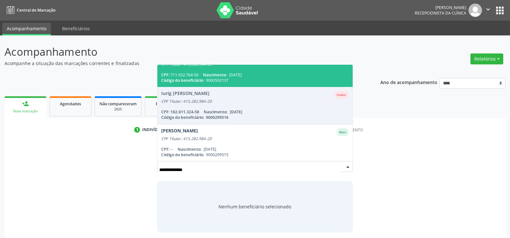
scroll to position [52, 0]
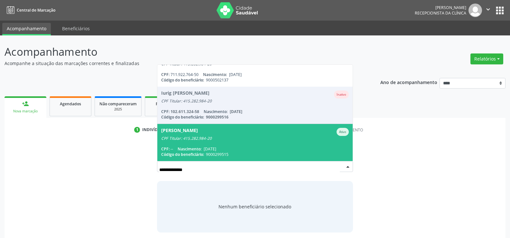
click at [219, 137] on div "CPF Titular: 415.282.984-20" at bounding box center [254, 138] width 187 height 5
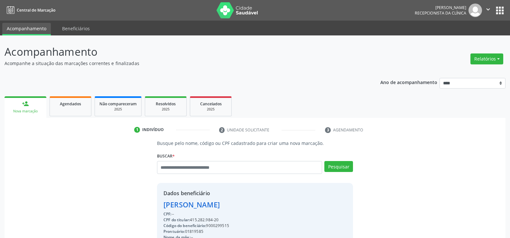
drag, startPoint x: 163, startPoint y: 205, endPoint x: 331, endPoint y: 203, distance: 167.6
copy div "[PERSON_NAME]"
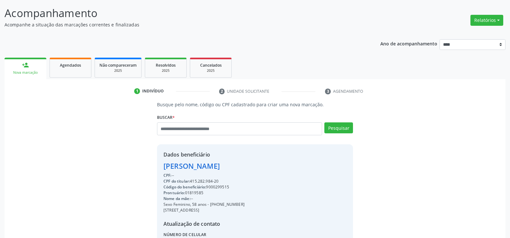
scroll to position [102, 0]
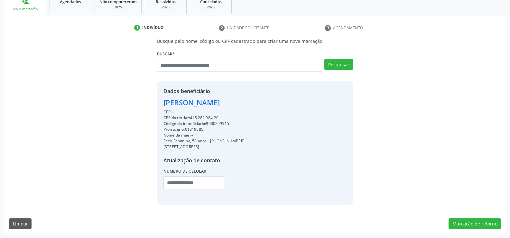
drag, startPoint x: 218, startPoint y: 142, endPoint x: 257, endPoint y: 138, distance: 39.4
click at [244, 138] on div "Sexo Feminino, 58 anos - [PHONE_NUMBER]" at bounding box center [203, 141] width 81 height 6
copy div "98311-5630"
click at [184, 59] on input "text" at bounding box center [239, 65] width 165 height 13
click at [180, 64] on input "text" at bounding box center [239, 65] width 165 height 13
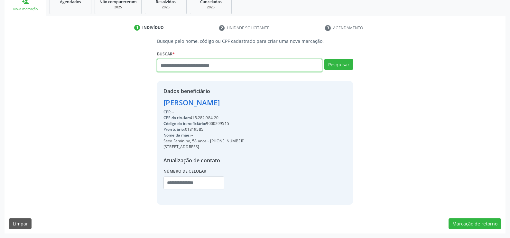
paste input "**********"
type input "**********"
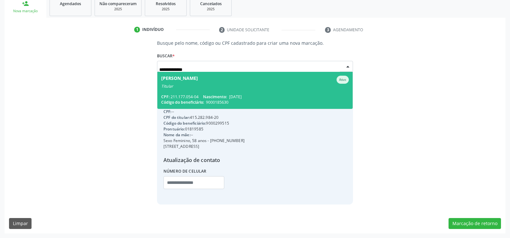
scroll to position [0, 0]
click at [188, 95] on div "CPF: 211.177.054-04 Nascimento: [DATE]" at bounding box center [254, 96] width 187 height 5
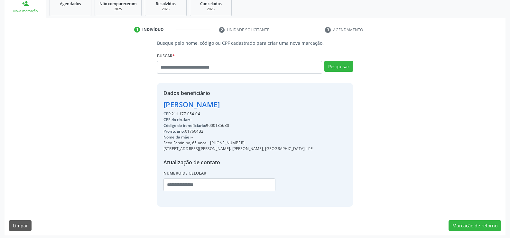
drag, startPoint x: 164, startPoint y: 104, endPoint x: 277, endPoint y: 103, distance: 112.9
click at [277, 103] on div "Dados beneficiário [PERSON_NAME] CPF: 211.177.054-04 CPF do titular: -- Código …" at bounding box center [255, 144] width 196 height 123
copy div "[PERSON_NAME]"
drag, startPoint x: 218, startPoint y: 142, endPoint x: 273, endPoint y: 142, distance: 54.4
click at [273, 142] on div "Dados beneficiário [PERSON_NAME] CPF: 211.177.054-04 CPF do titular: -- Código …" at bounding box center [255, 144] width 196 height 123
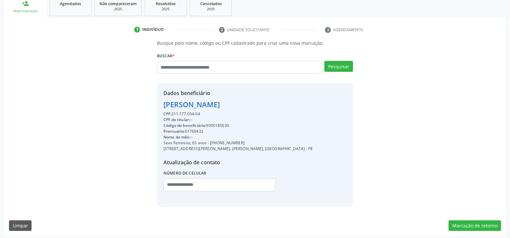
copy div "99953-7120"
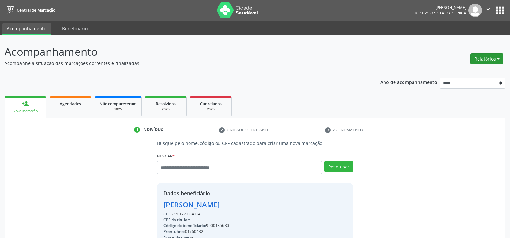
click at [479, 61] on button "Relatórios" at bounding box center [486, 58] width 33 height 11
click at [452, 72] on link "Agendamentos" at bounding box center [468, 72] width 69 height 9
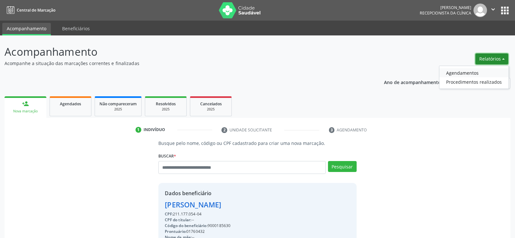
select select "*"
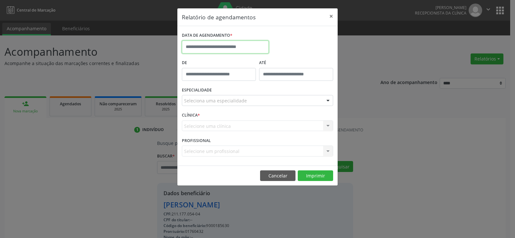
click at [228, 50] on input "text" at bounding box center [225, 47] width 87 height 13
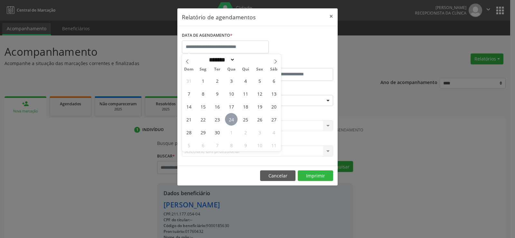
click at [232, 118] on span "24" at bounding box center [231, 119] width 13 height 13
type input "**********"
click at [232, 118] on span "24" at bounding box center [231, 119] width 13 height 13
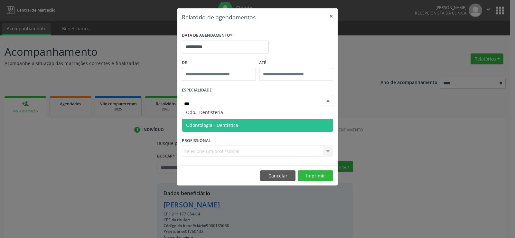
type input "****"
click at [216, 122] on span "Odontologia - Dentística" at bounding box center [212, 125] width 52 height 6
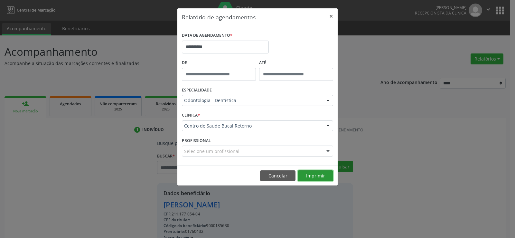
click at [315, 174] on button "Imprimir" at bounding box center [314, 175] width 35 height 11
click at [329, 18] on button "×" at bounding box center [330, 16] width 13 height 16
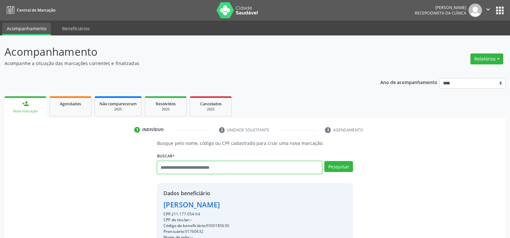
click at [205, 168] on input "text" at bounding box center [239, 167] width 165 height 13
paste input "**********"
type input "**********"
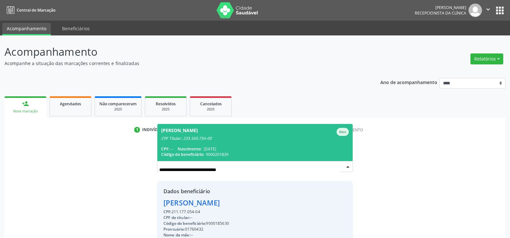
click at [235, 145] on span "[PERSON_NAME] CPF Titular: 233.560.734-00 CPF: -- Nascimento: [DATE] Código do …" at bounding box center [254, 142] width 195 height 37
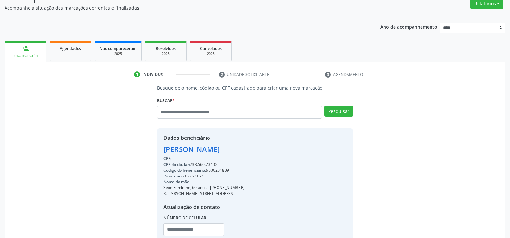
scroll to position [64, 0]
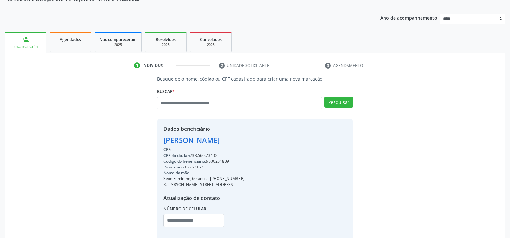
drag, startPoint x: 165, startPoint y: 140, endPoint x: 232, endPoint y: 155, distance: 68.6
click at [232, 155] on div "Dados beneficiário [PERSON_NAME] CPF: -- CPF do titular: 233.560.734-00 Código …" at bounding box center [203, 180] width 81 height 111
copy div "[PERSON_NAME] CPF: -- CPF do titular: 233.560.734-00"
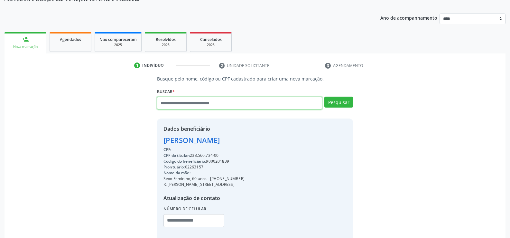
click at [205, 97] on input "text" at bounding box center [239, 102] width 165 height 13
type input "**********"
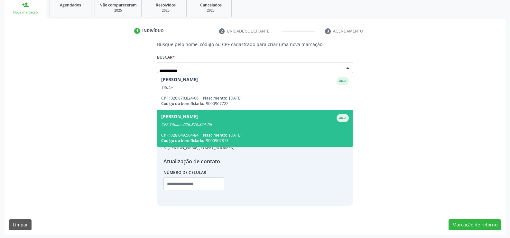
scroll to position [100, 0]
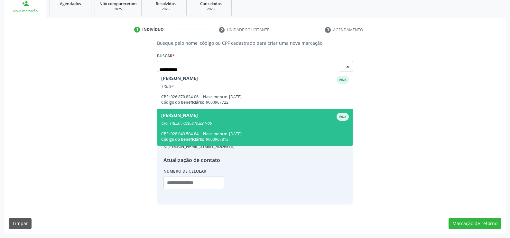
click at [219, 134] on span "Nascimento:" at bounding box center [215, 133] width 24 height 5
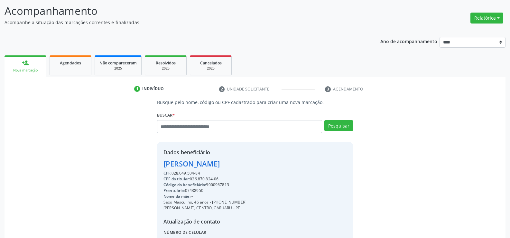
scroll to position [36, 0]
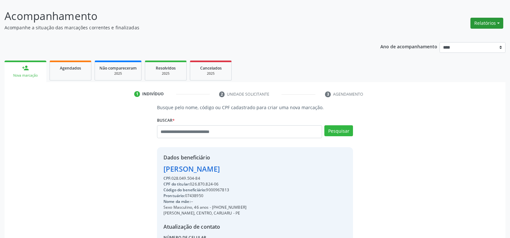
click at [475, 23] on button "Relatórios" at bounding box center [486, 23] width 33 height 11
click at [467, 33] on link "Agendamentos" at bounding box center [468, 36] width 69 height 9
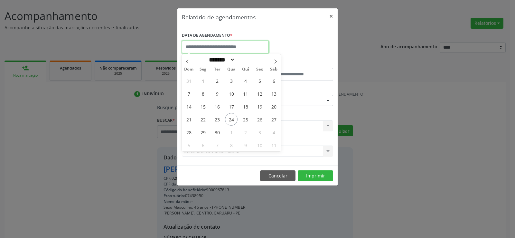
click at [198, 45] on input "text" at bounding box center [225, 47] width 87 height 13
click at [232, 119] on span "24" at bounding box center [231, 119] width 13 height 13
type input "**********"
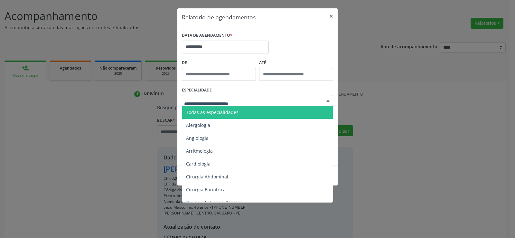
click at [228, 112] on span "Todas as especialidades" at bounding box center [212, 112] width 52 height 6
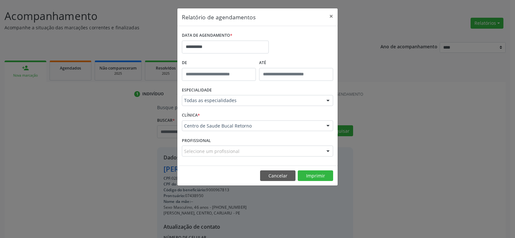
click at [311, 181] on footer "Cancelar Imprimir" at bounding box center [257, 175] width 160 height 20
click at [318, 175] on button "Imprimir" at bounding box center [314, 175] width 35 height 11
click at [271, 172] on button "Cancelar" at bounding box center [277, 175] width 35 height 11
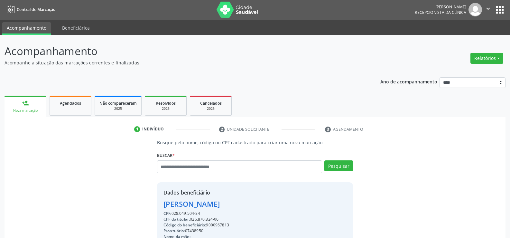
scroll to position [0, 0]
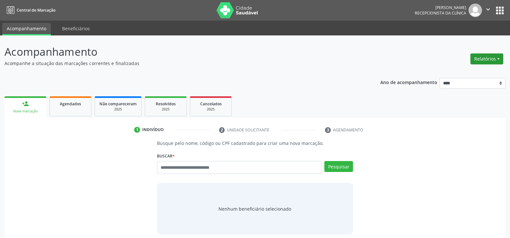
click at [500, 57] on button "Relatórios" at bounding box center [486, 58] width 33 height 11
click at [464, 73] on link "Agendamentos" at bounding box center [468, 72] width 69 height 9
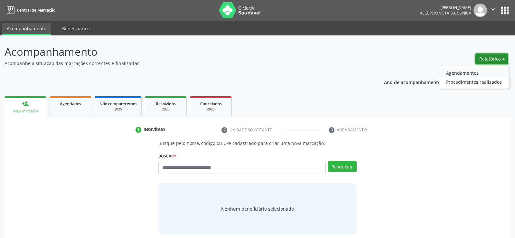
select select "*"
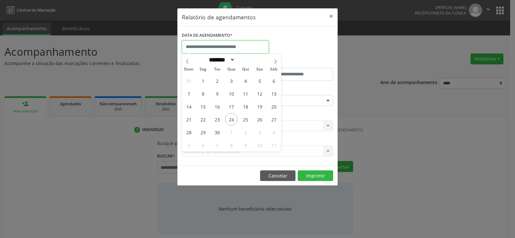
click at [204, 44] on input "text" at bounding box center [225, 47] width 87 height 13
click at [231, 120] on span "24" at bounding box center [231, 119] width 13 height 13
type input "**********"
click at [231, 120] on span "24" at bounding box center [231, 119] width 13 height 13
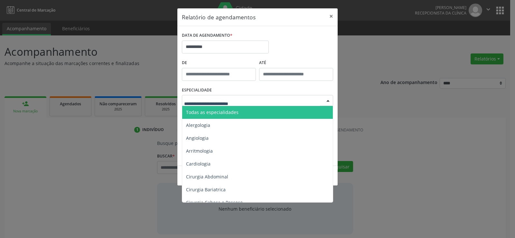
click at [229, 114] on span "Todas as especialidades" at bounding box center [212, 112] width 52 height 6
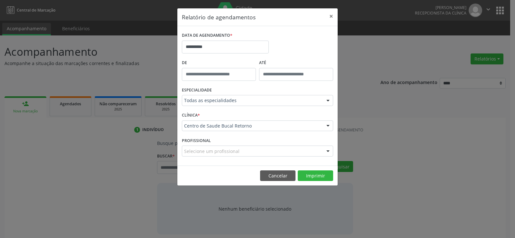
click at [319, 181] on footer "Cancelar Imprimir" at bounding box center [257, 175] width 160 height 20
click at [320, 180] on button "Imprimir" at bounding box center [314, 175] width 35 height 11
click at [218, 49] on input "**********" at bounding box center [225, 47] width 87 height 13
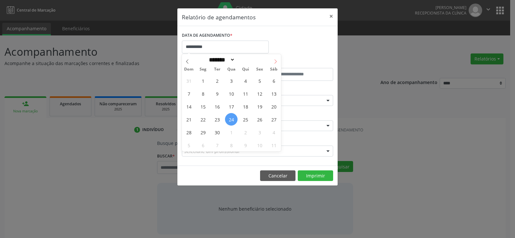
click at [275, 63] on icon at bounding box center [275, 61] width 2 height 4
select select "*"
click at [258, 120] on span "24" at bounding box center [259, 119] width 13 height 13
type input "**********"
click at [258, 120] on span "24" at bounding box center [259, 119] width 13 height 13
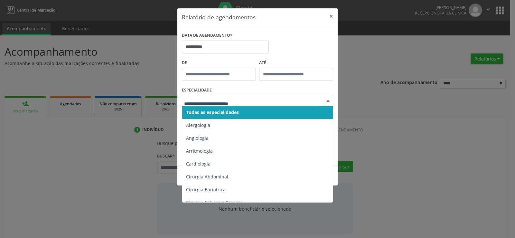
click at [244, 113] on span "Todas as especialidades" at bounding box center [257, 112] width 151 height 13
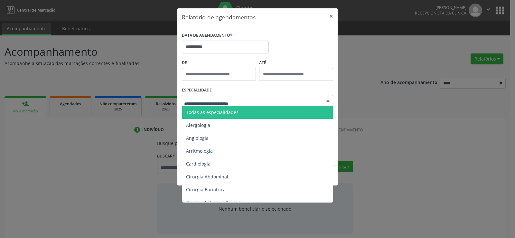
click at [242, 109] on span "Todas as especialidades" at bounding box center [257, 112] width 151 height 13
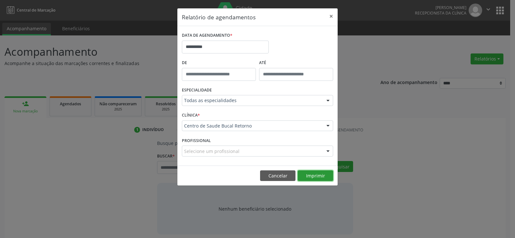
click at [318, 176] on button "Imprimir" at bounding box center [314, 175] width 35 height 11
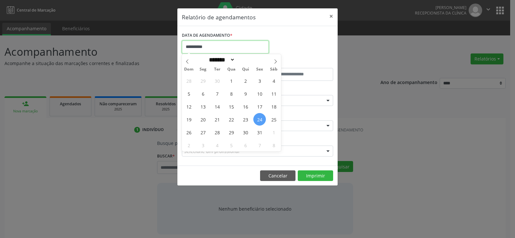
click at [211, 50] on input "**********" at bounding box center [225, 47] width 87 height 13
click at [189, 61] on icon at bounding box center [187, 61] width 5 height 5
select select "*"
click at [233, 122] on span "24" at bounding box center [231, 119] width 13 height 13
type input "**********"
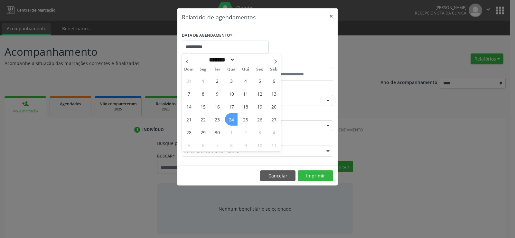
click at [233, 122] on span "24" at bounding box center [231, 119] width 13 height 13
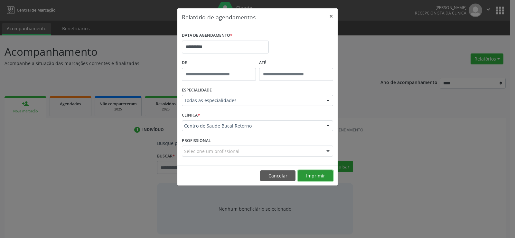
click at [310, 177] on button "Imprimir" at bounding box center [314, 175] width 35 height 11
click at [312, 176] on button "Imprimir" at bounding box center [314, 175] width 35 height 11
click at [269, 175] on button "Cancelar" at bounding box center [277, 175] width 35 height 11
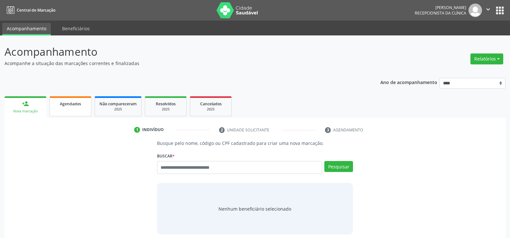
click at [68, 106] on div "Agendados" at bounding box center [70, 103] width 32 height 7
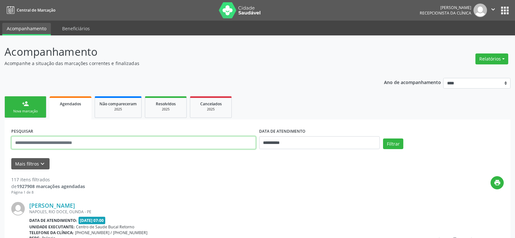
click at [66, 142] on input "text" at bounding box center [133, 142] width 244 height 13
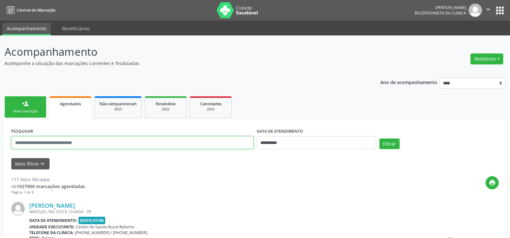
click at [66, 142] on input "text" at bounding box center [132, 142] width 242 height 13
type input "**********"
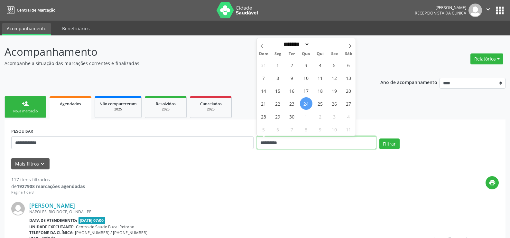
click at [379, 138] on button "Filtrar" at bounding box center [389, 143] width 20 height 11
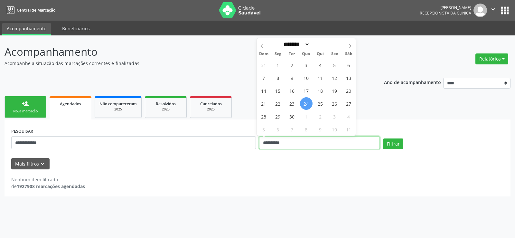
click at [383, 138] on button "Filtrar" at bounding box center [393, 143] width 20 height 11
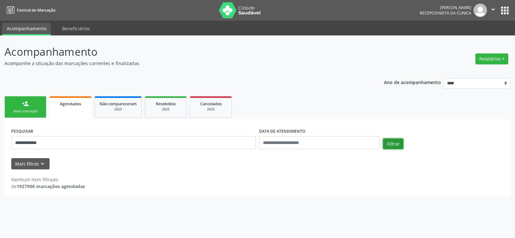
click at [385, 144] on button "Filtrar" at bounding box center [393, 143] width 20 height 11
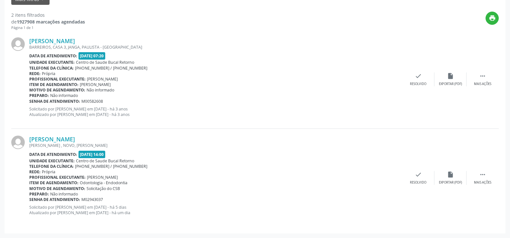
scroll to position [36, 0]
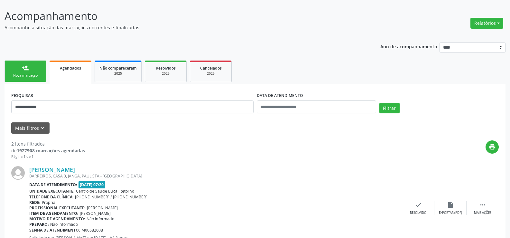
click at [39, 70] on link "person_add Nova marcação" at bounding box center [26, 71] width 42 height 22
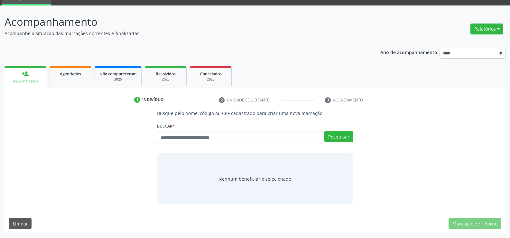
scroll to position [30, 0]
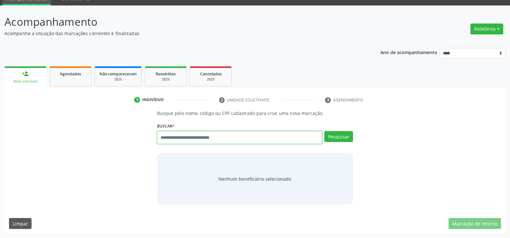
click at [232, 139] on input "text" at bounding box center [239, 137] width 165 height 13
paste input "**********"
type input "**********"
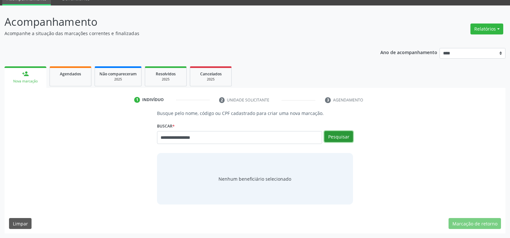
click at [350, 136] on button "Pesquisar" at bounding box center [338, 136] width 29 height 11
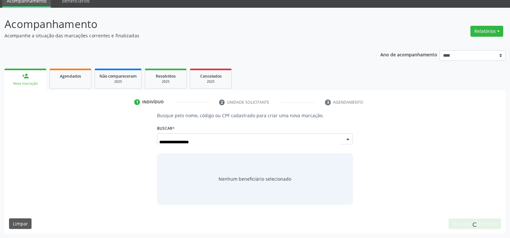
scroll to position [28, 0]
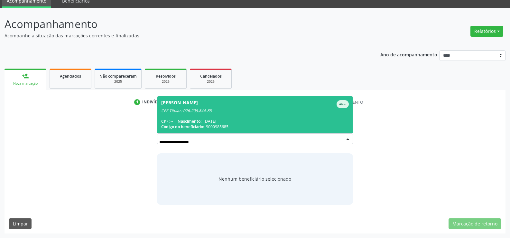
click at [279, 110] on div "CPF Titular: 026.205.844-85" at bounding box center [254, 110] width 187 height 5
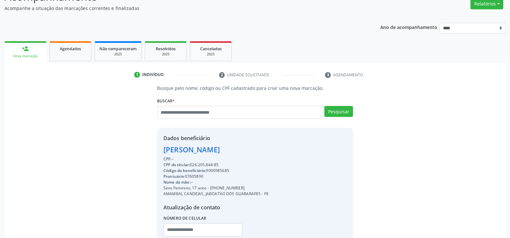
scroll to position [92, 0]
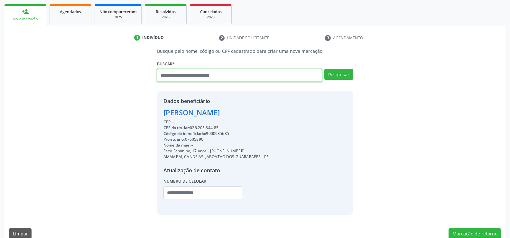
click at [198, 72] on input "text" at bounding box center [239, 75] width 165 height 13
type input "**********"
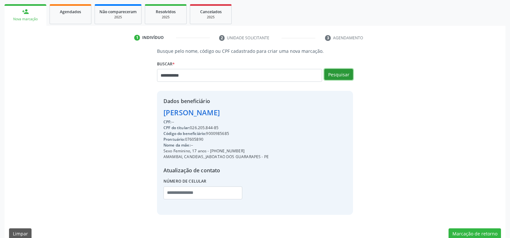
click at [347, 76] on button "Pesquisar" at bounding box center [338, 74] width 29 height 11
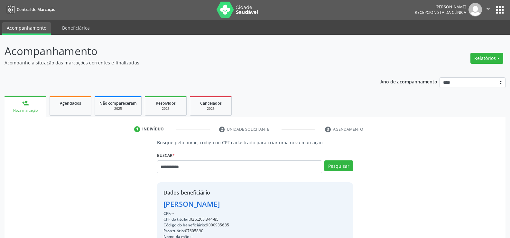
scroll to position [0, 0]
